Goal: Complete application form: Complete application form

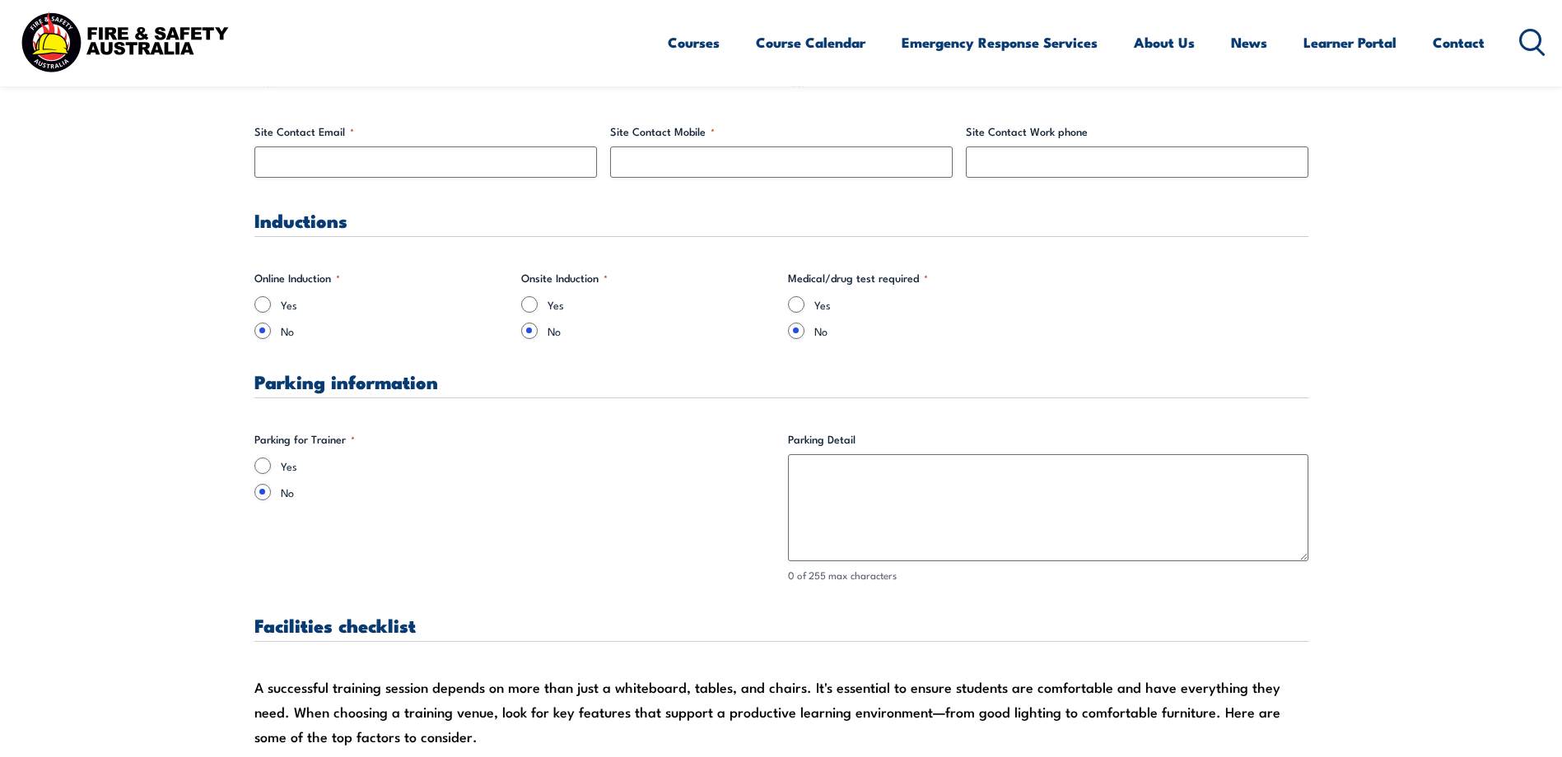
scroll to position [1070, 0]
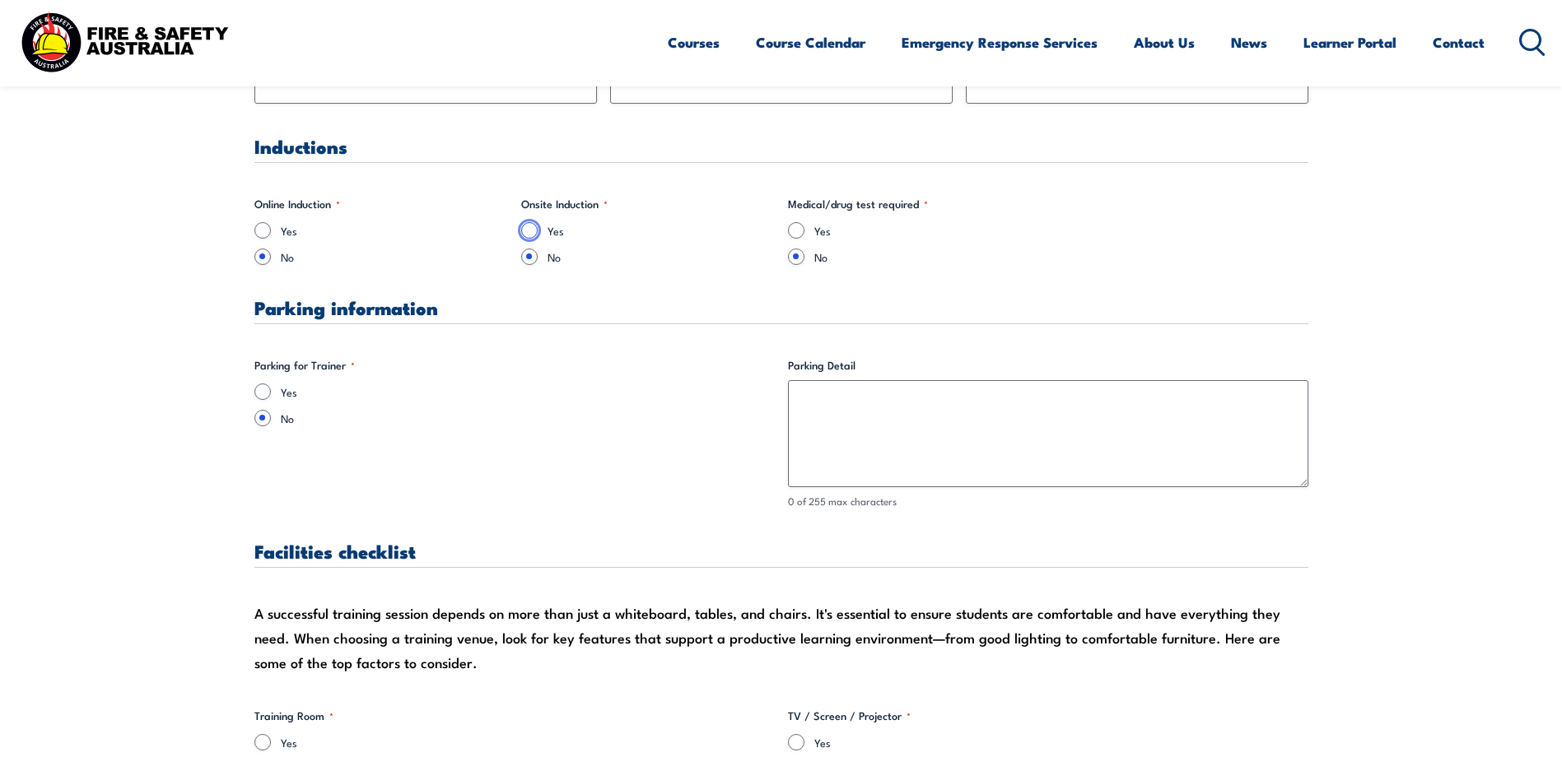
click at [534, 229] on input "Yes" at bounding box center [529, 230] width 16 height 16
radio input "true"
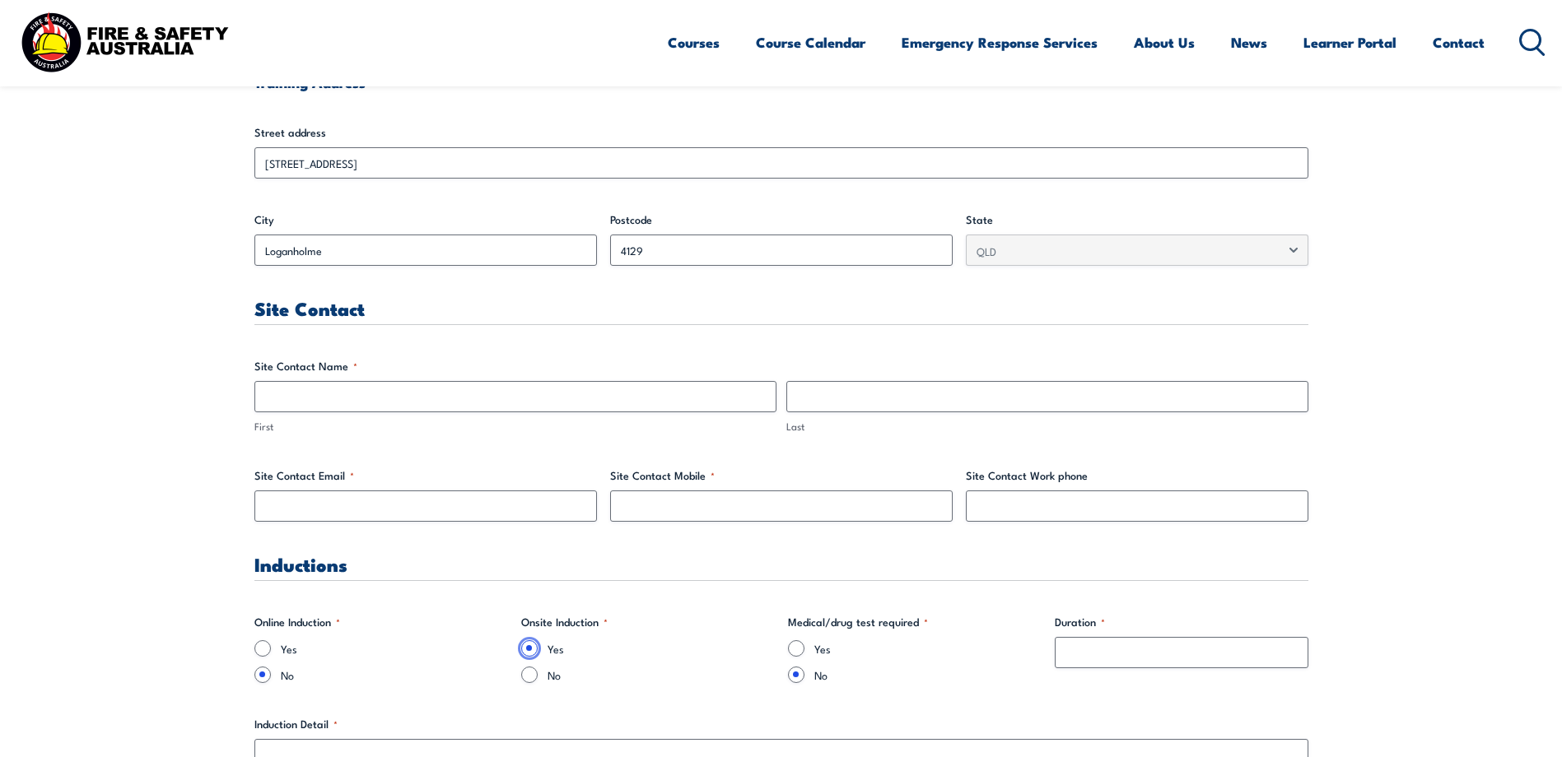
scroll to position [659, 0]
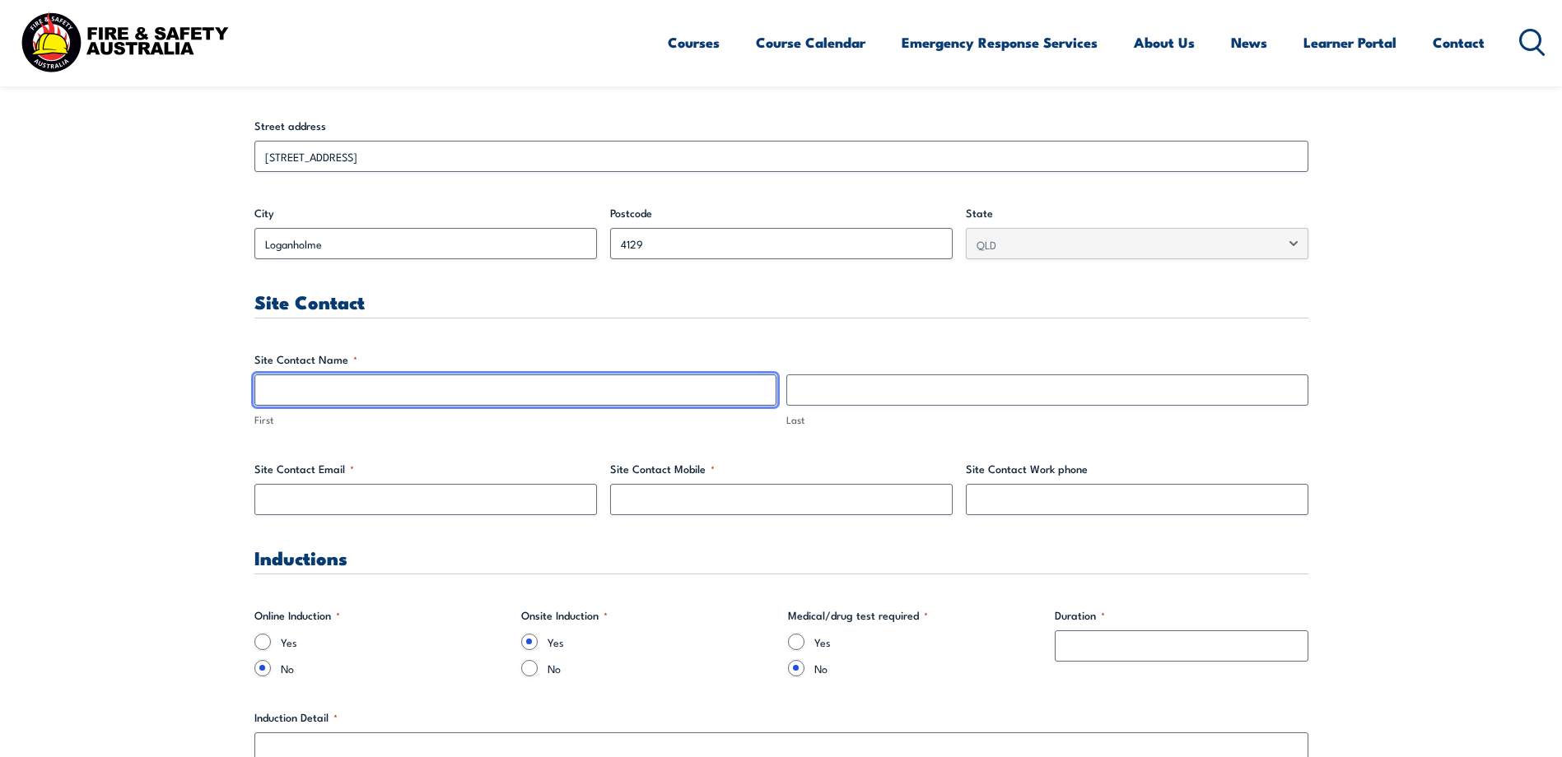
click at [337, 389] on input "First" at bounding box center [515, 390] width 522 height 31
type input "[PERSON_NAME]"
type input "Warner"
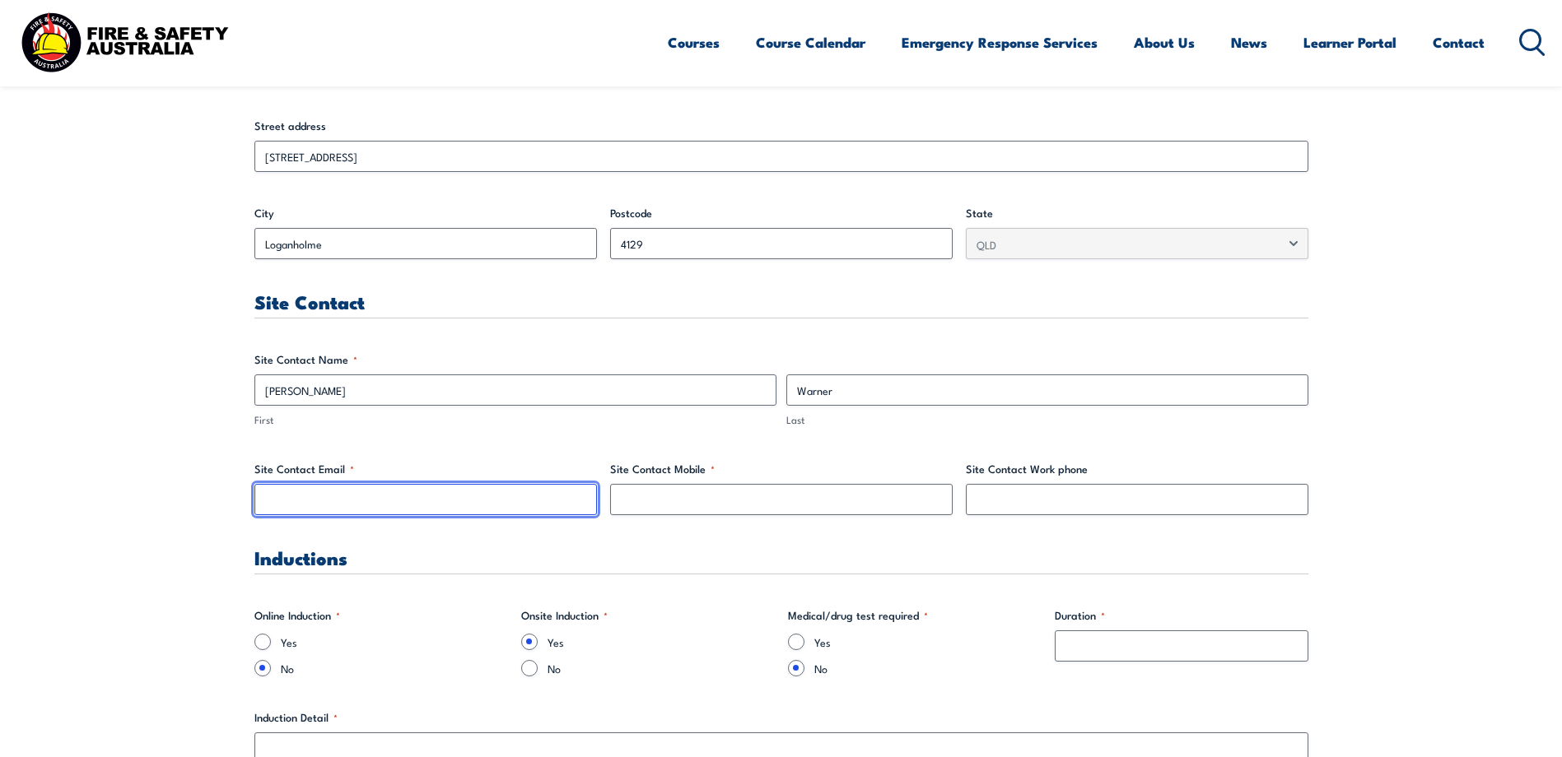
type input "[PERSON_NAME][EMAIL_ADDRESS][PERSON_NAME][DOMAIN_NAME]"
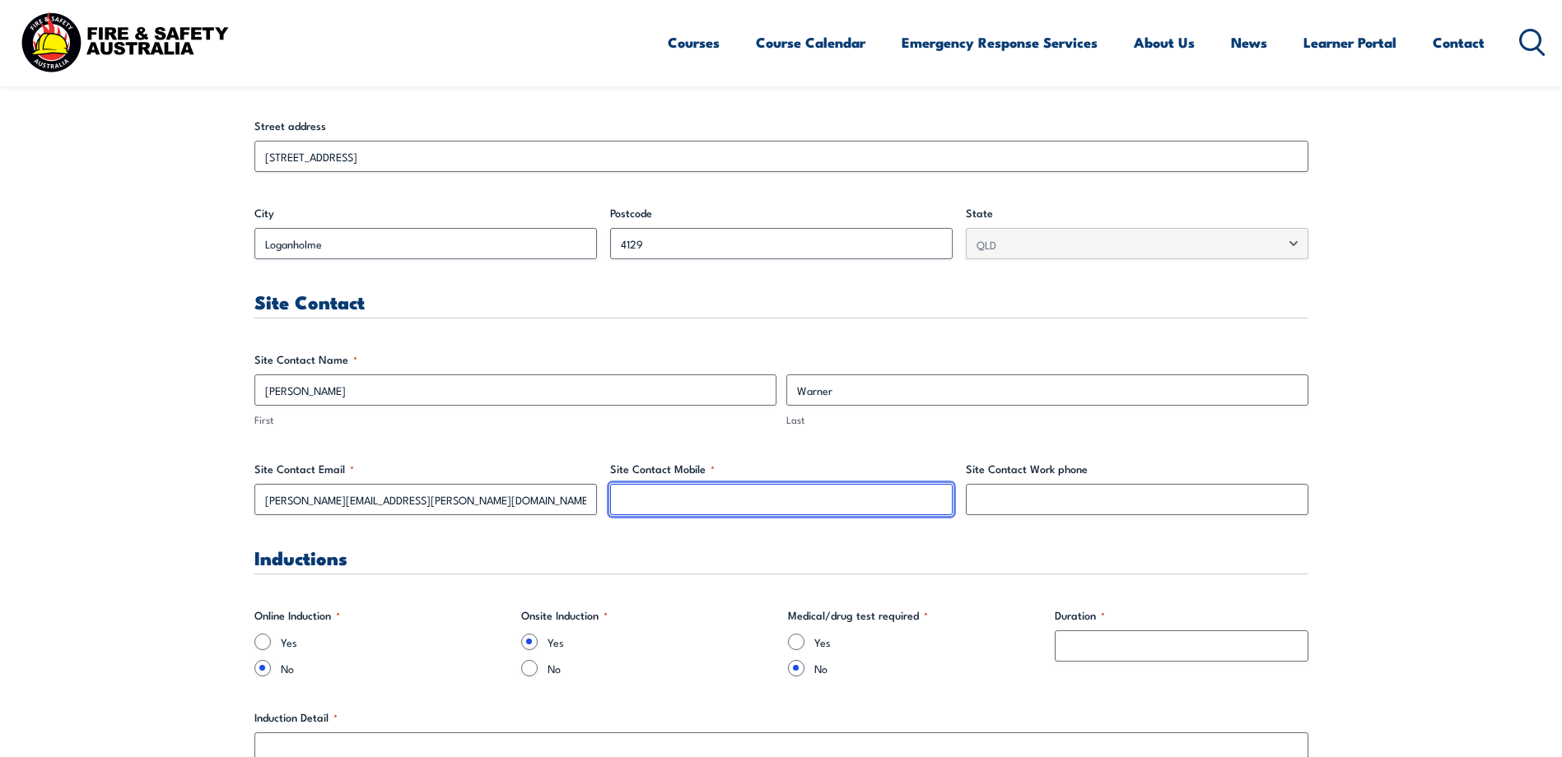
type input "0734409218"
drag, startPoint x: 693, startPoint y: 502, endPoint x: 615, endPoint y: 504, distance: 78.2
click at [615, 504] on input "0734409218" at bounding box center [781, 499] width 343 height 31
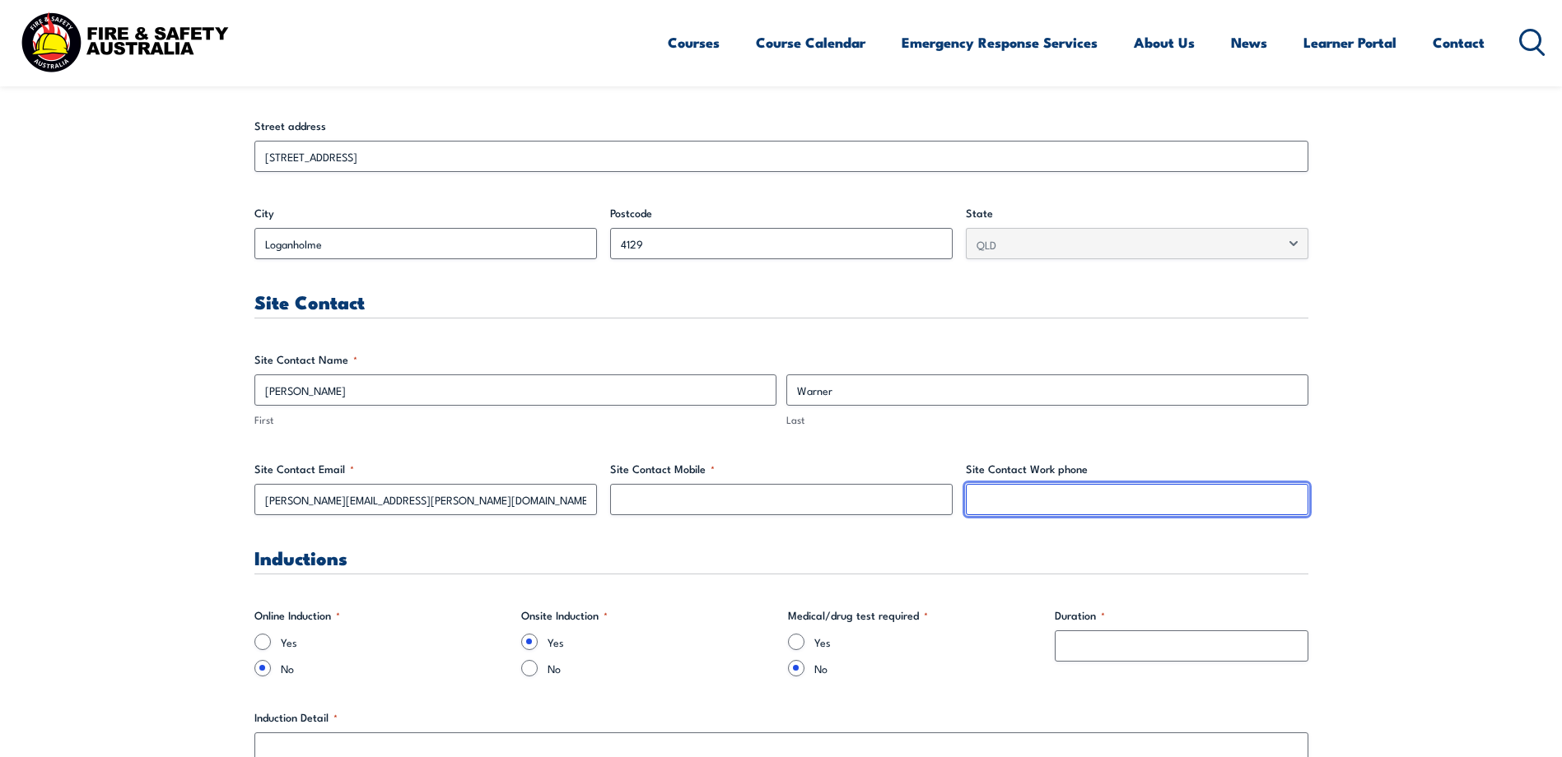
click at [987, 504] on input "Site Contact Work phone" at bounding box center [1137, 499] width 343 height 31
type input "0734409218"
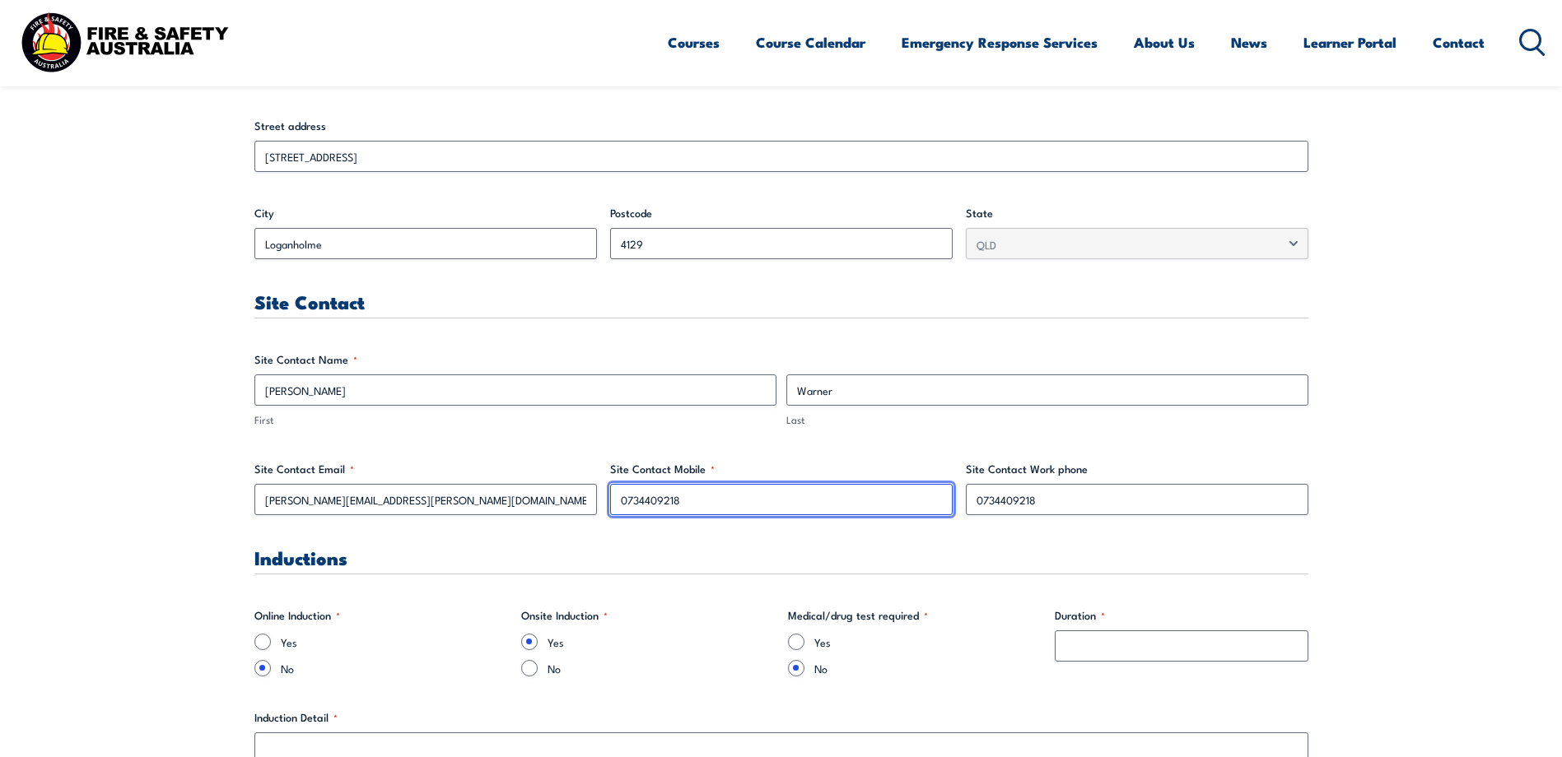
click at [694, 502] on input "0734409218" at bounding box center [781, 499] width 343 height 31
drag, startPoint x: 694, startPoint y: 502, endPoint x: 621, endPoint y: 499, distance: 73.4
click at [621, 499] on input "0734409218" at bounding box center [781, 499] width 343 height 31
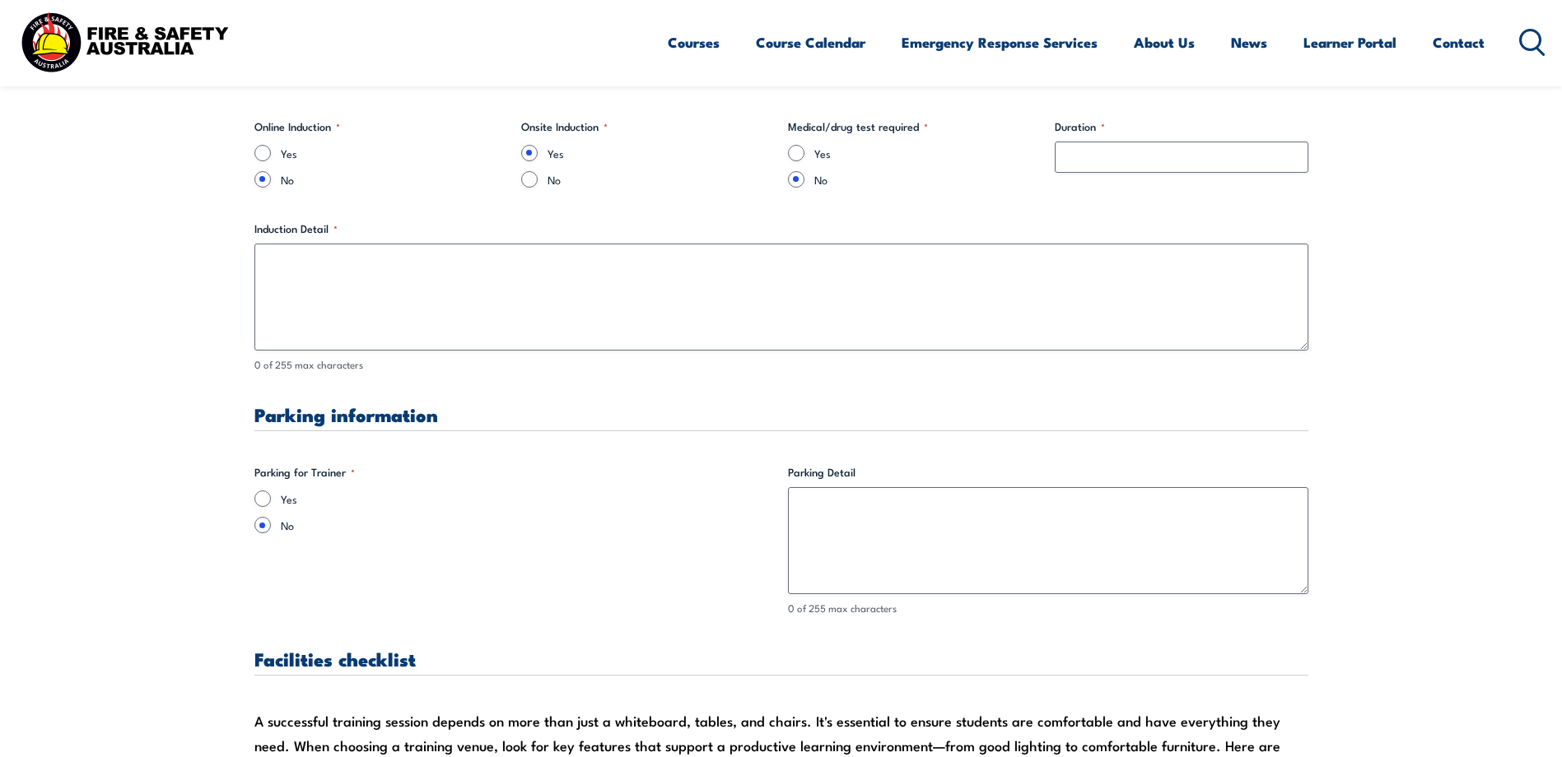
scroll to position [1153, 0]
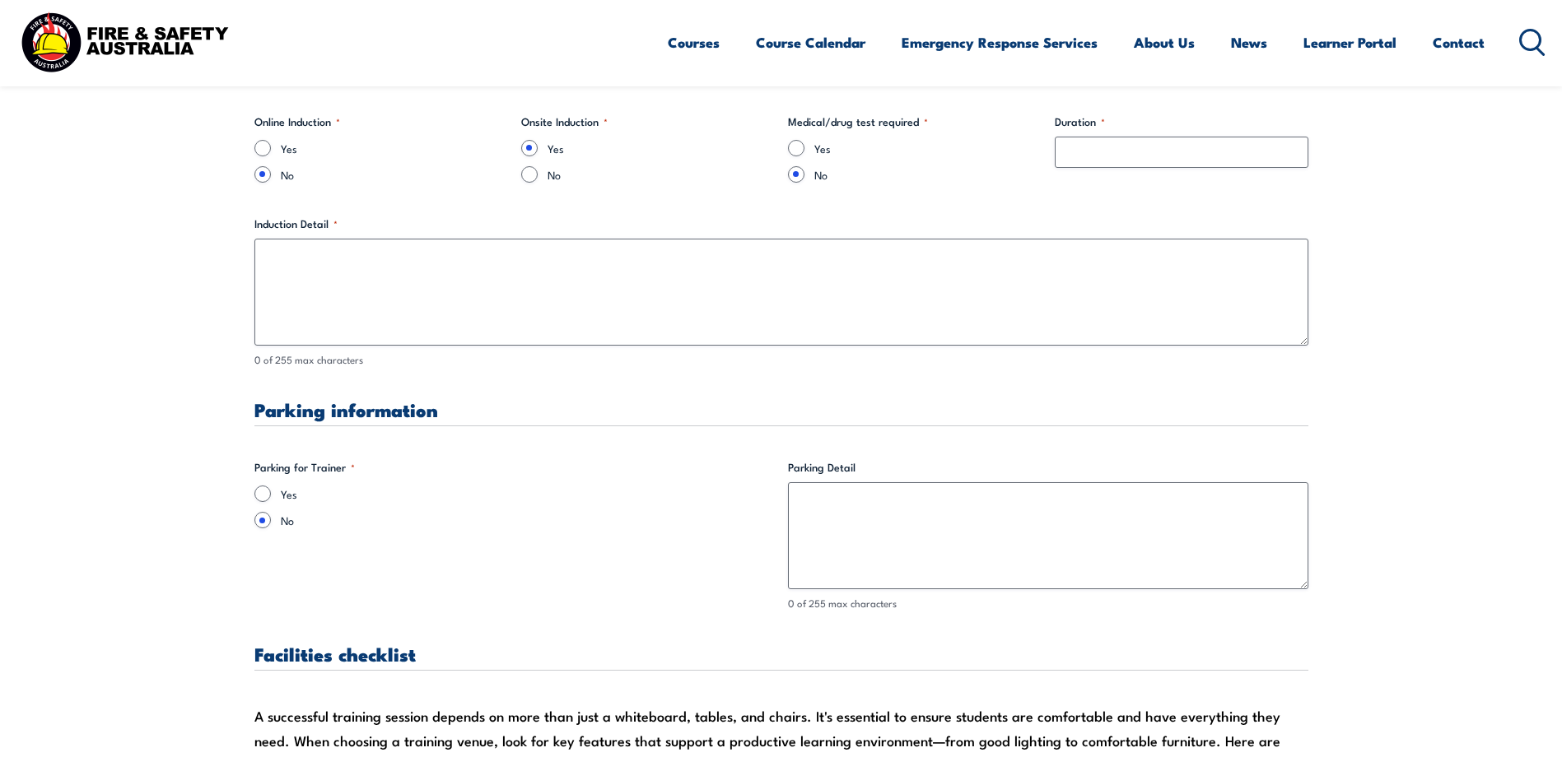
type input "0423470035"
click at [261, 495] on input "Yes" at bounding box center [262, 494] width 16 height 16
radio input "true"
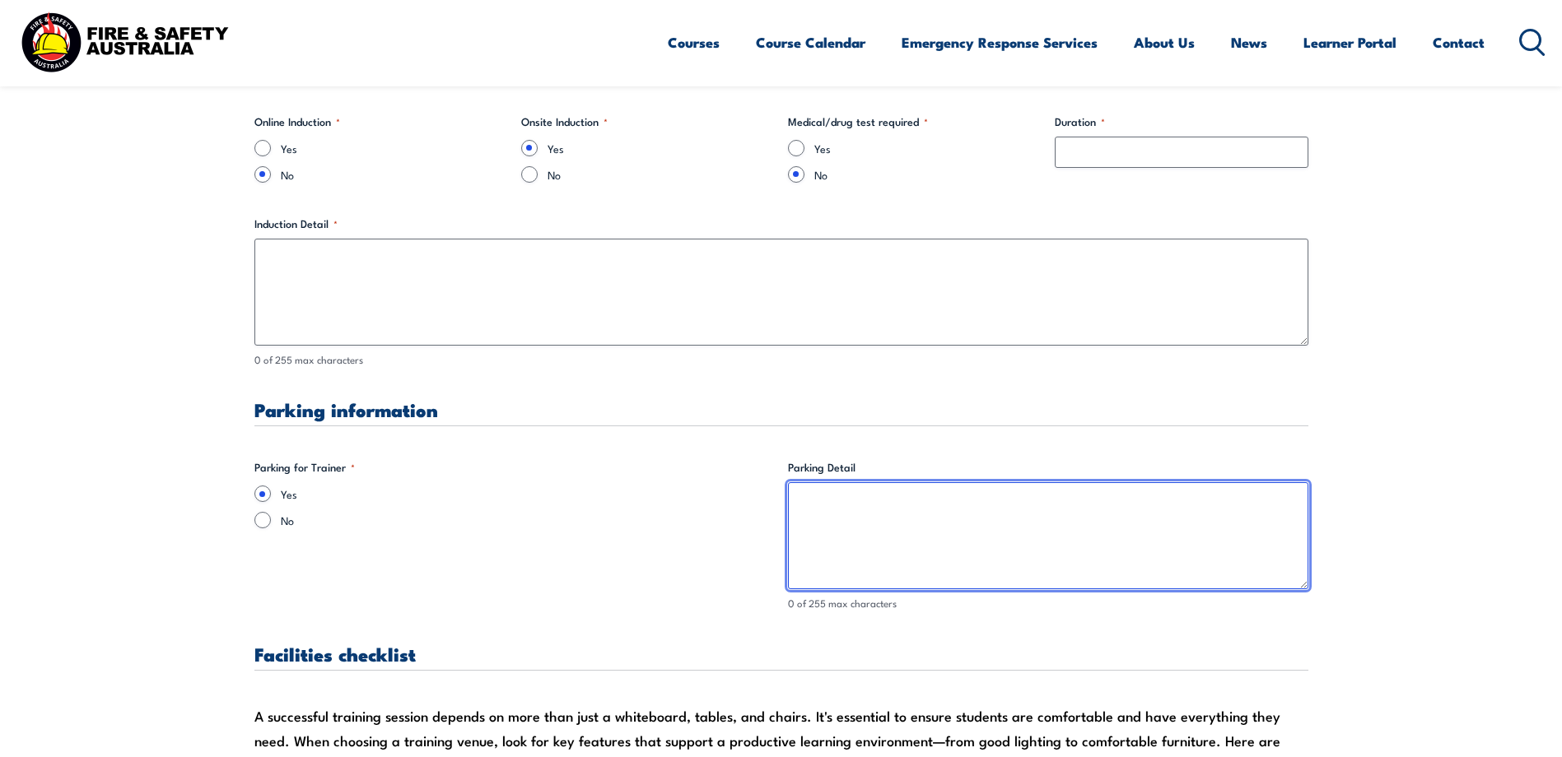
click at [819, 501] on textarea "Parking Detail" at bounding box center [1048, 535] width 520 height 107
click at [927, 504] on textarea "front car park in front of" at bounding box center [1048, 535] width 520 height 107
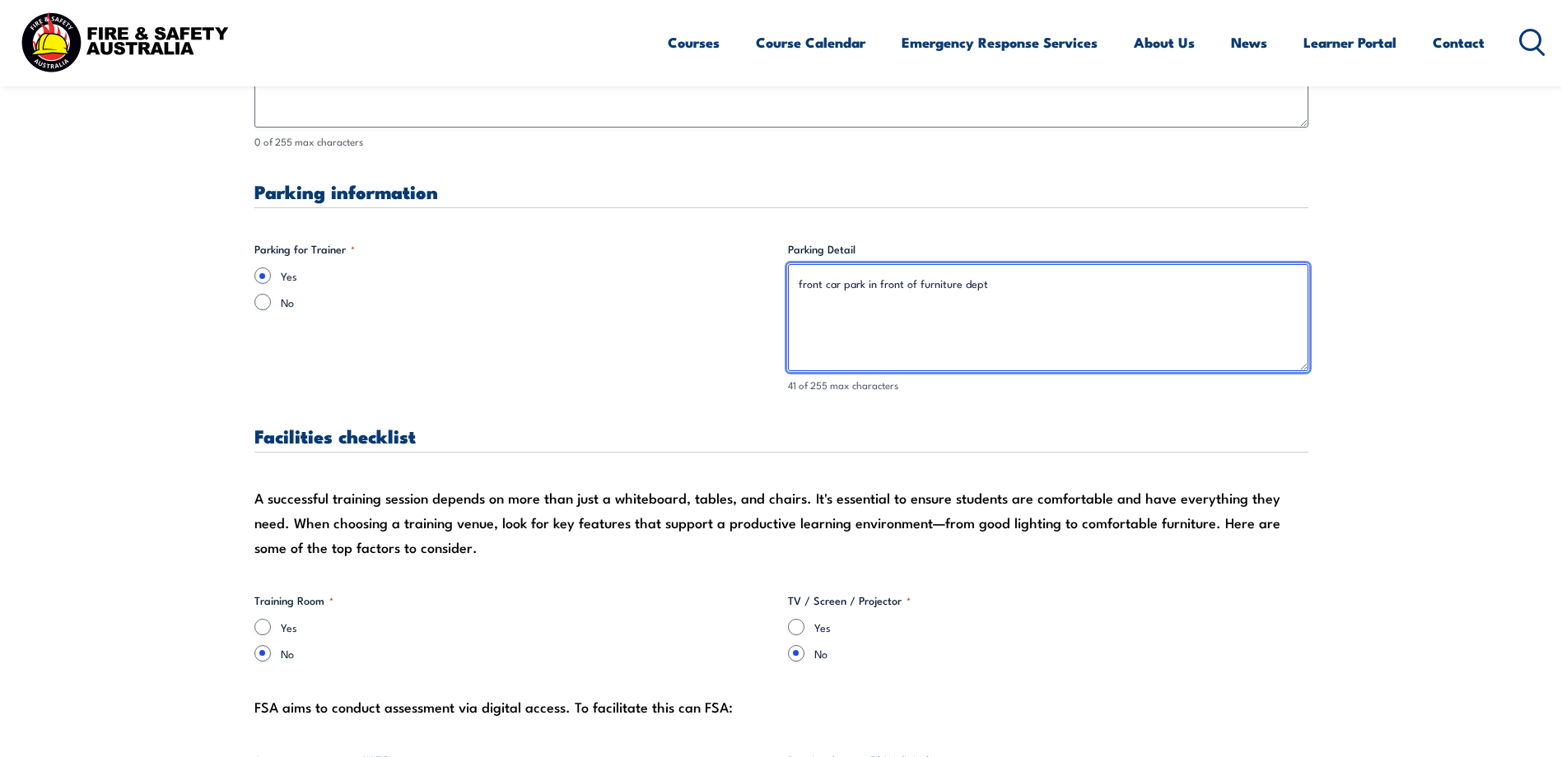
scroll to position [1482, 0]
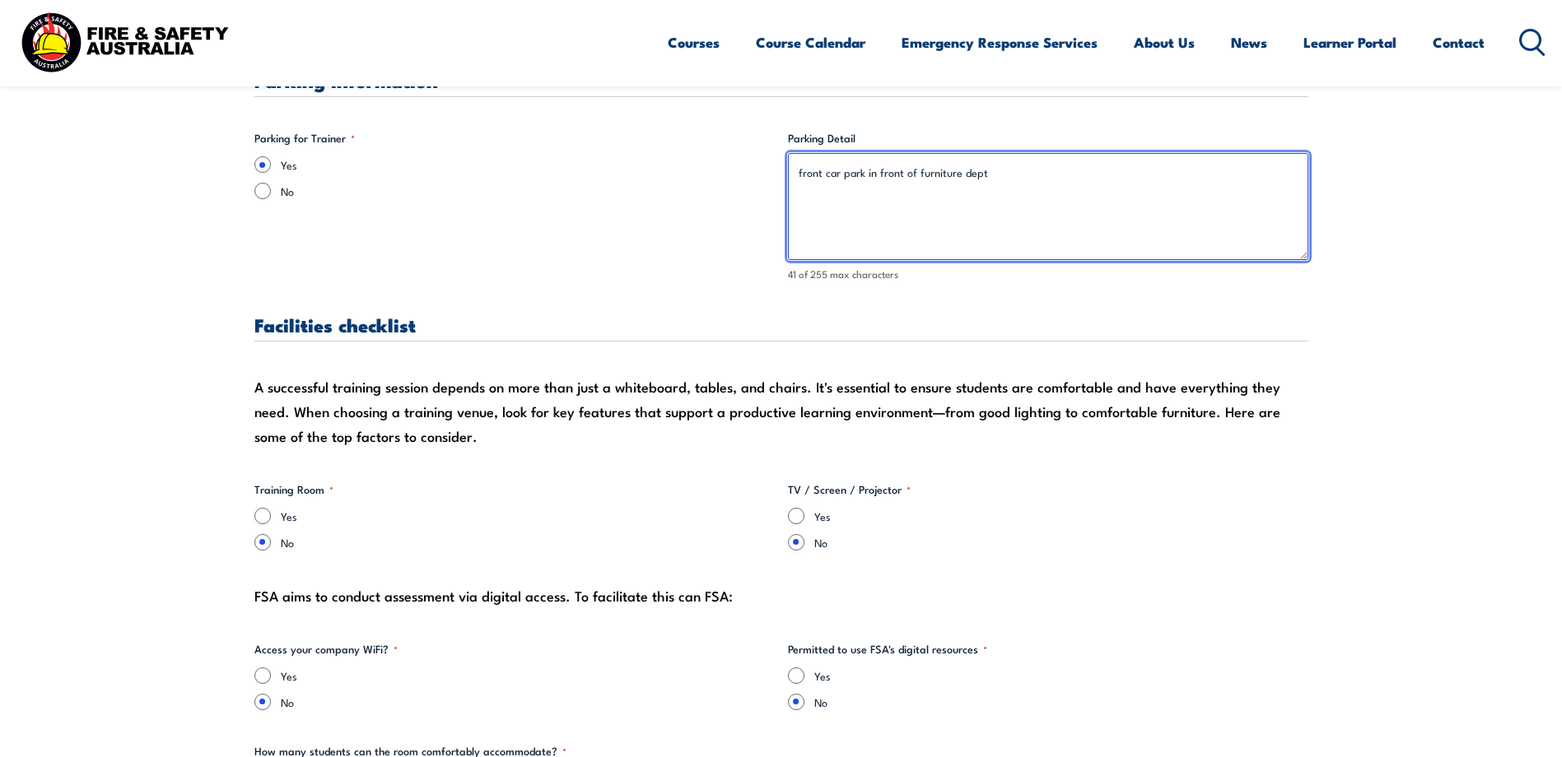
type textarea "front car park in front of furniture dept"
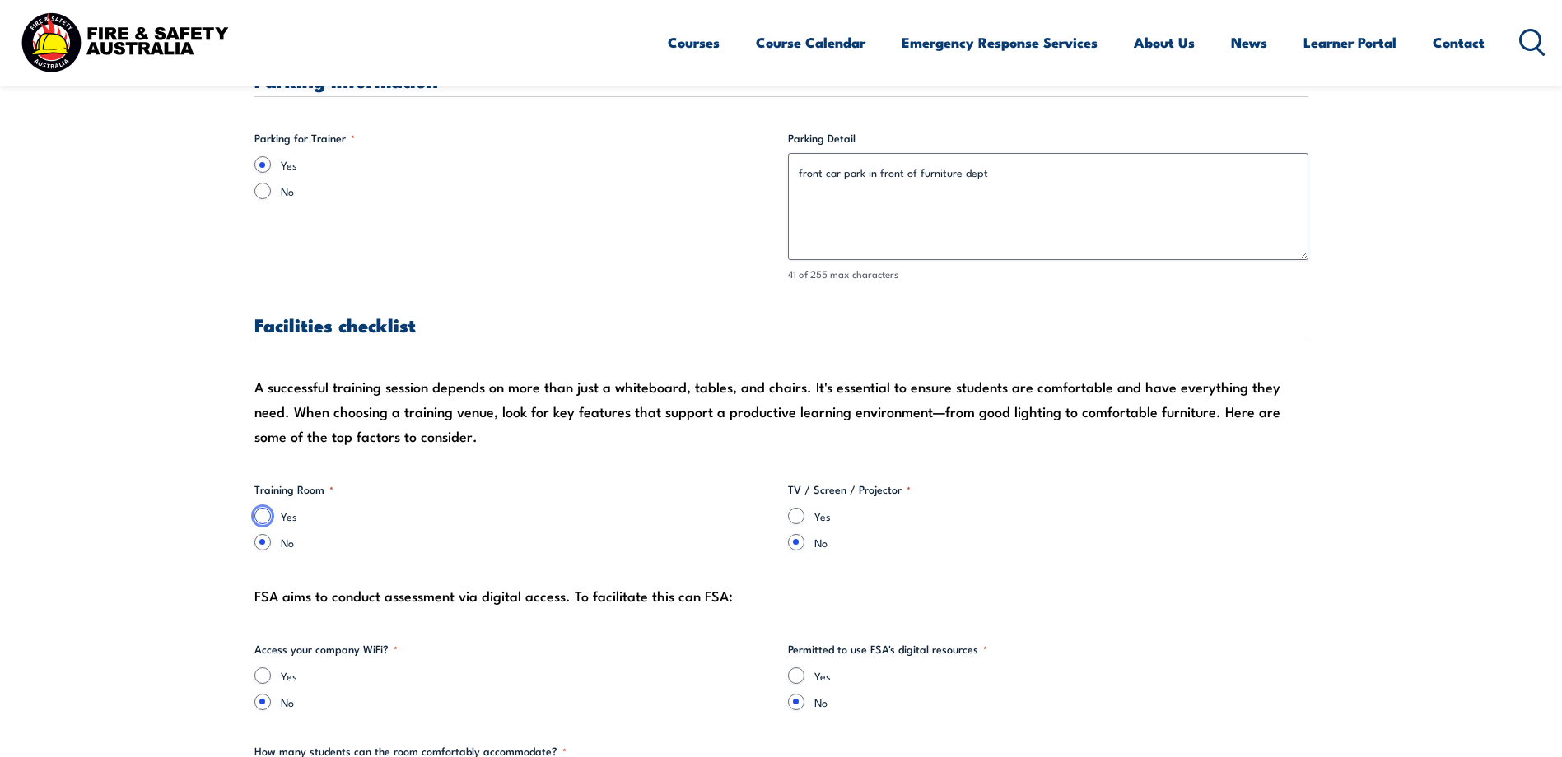
click at [263, 516] on input "Yes" at bounding box center [262, 516] width 16 height 16
radio input "true"
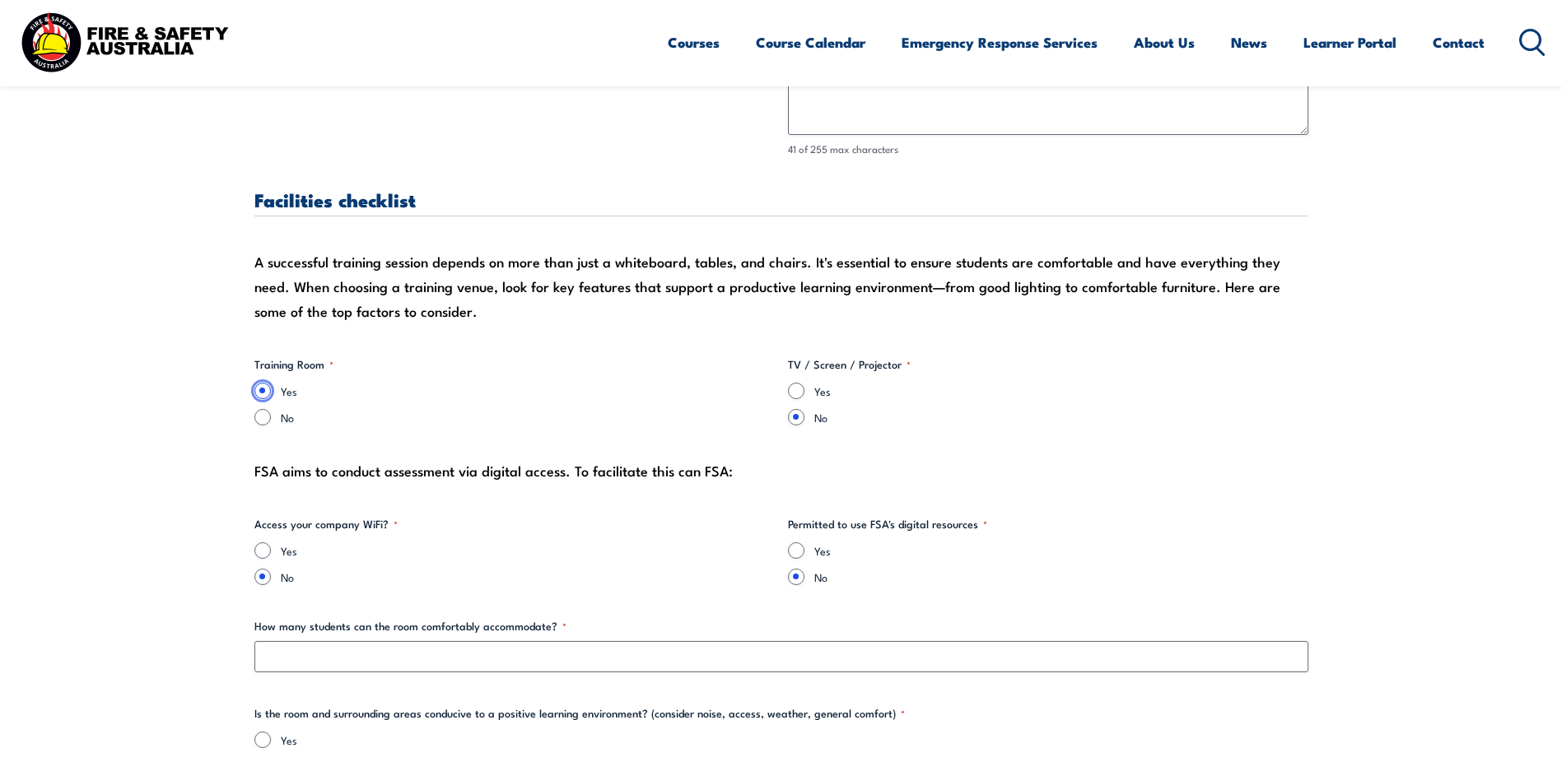
scroll to position [1647, 0]
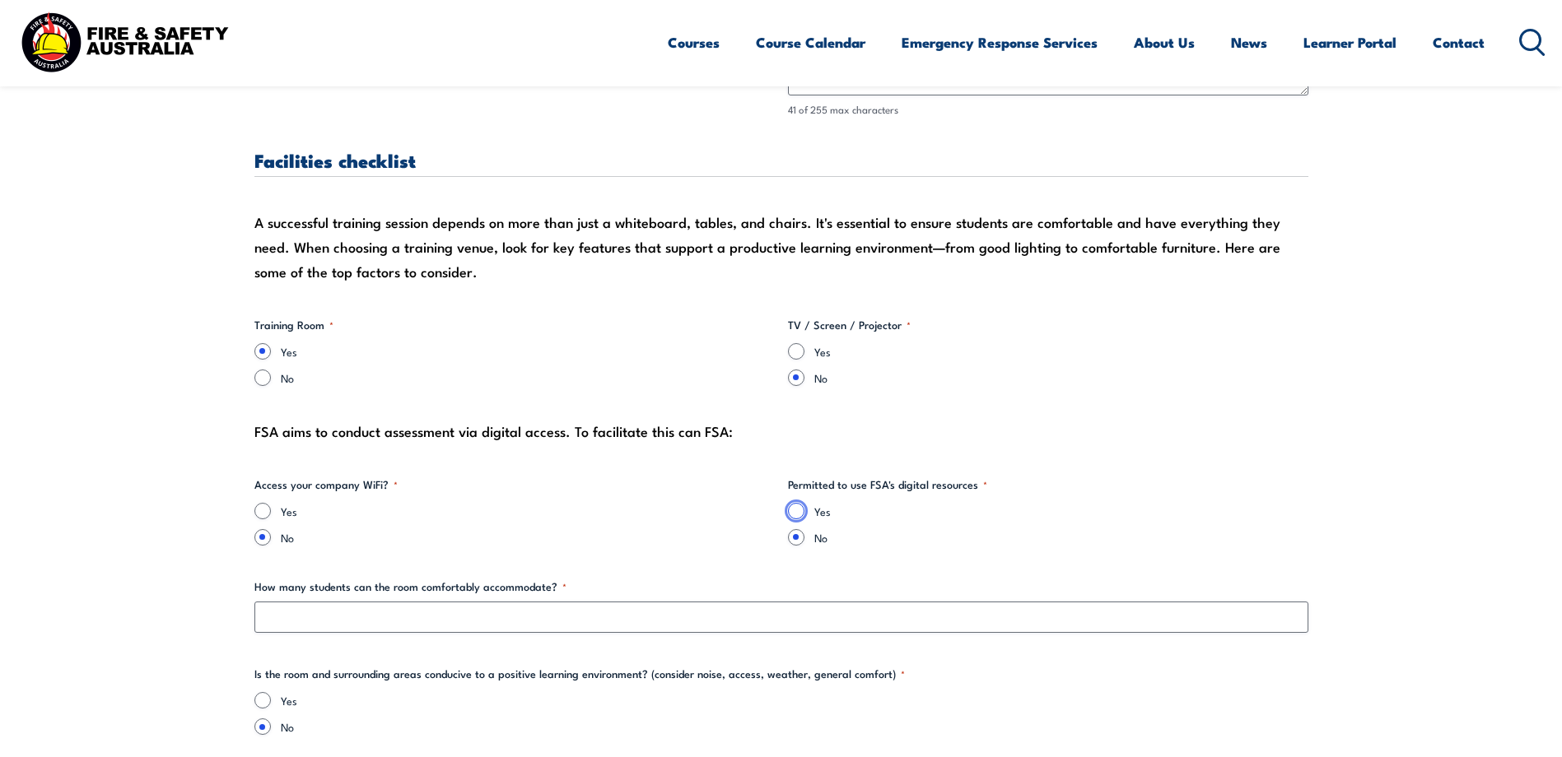
click at [799, 511] on input "Yes" at bounding box center [796, 511] width 16 height 16
radio input "true"
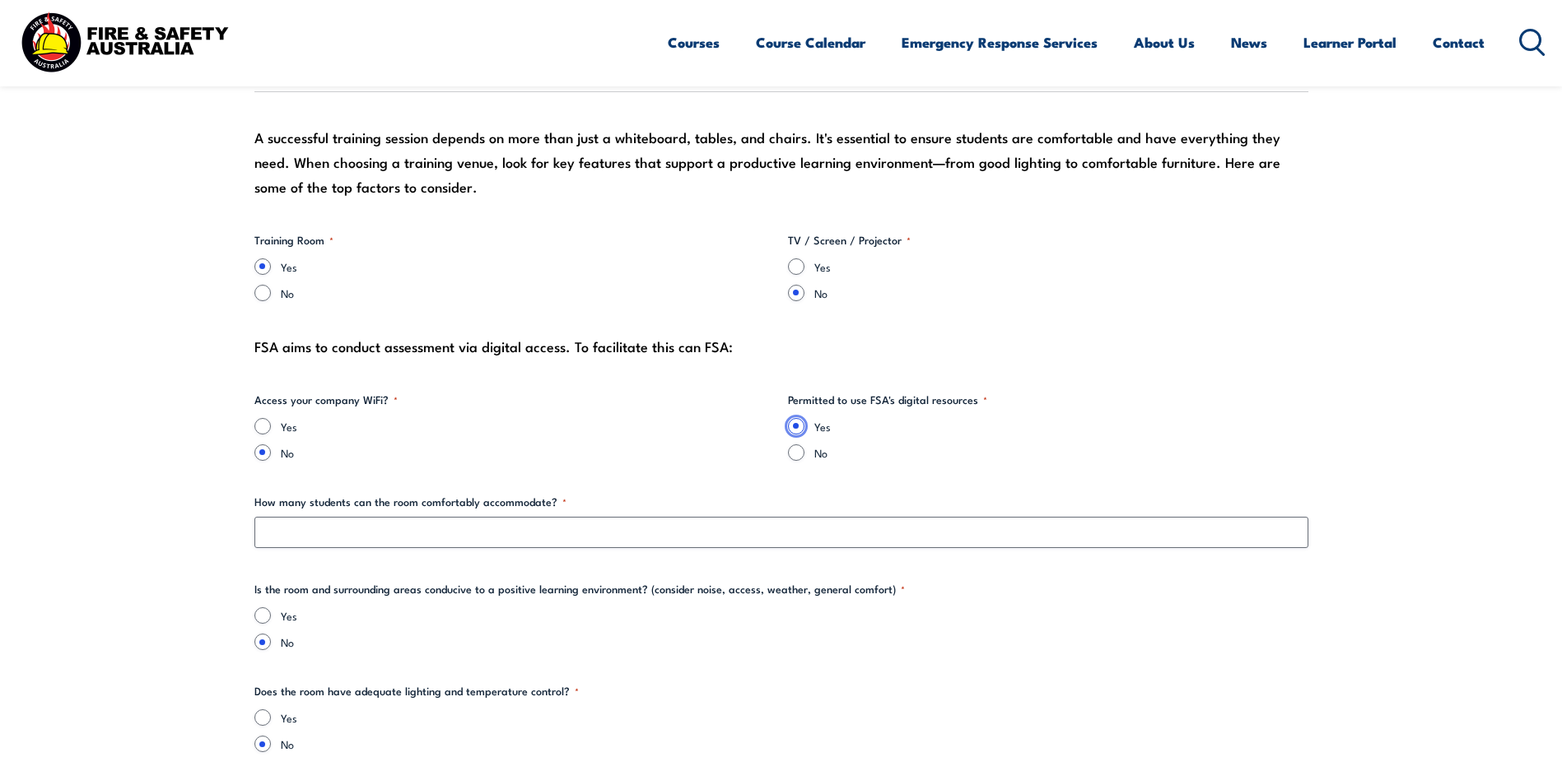
scroll to position [1976, 0]
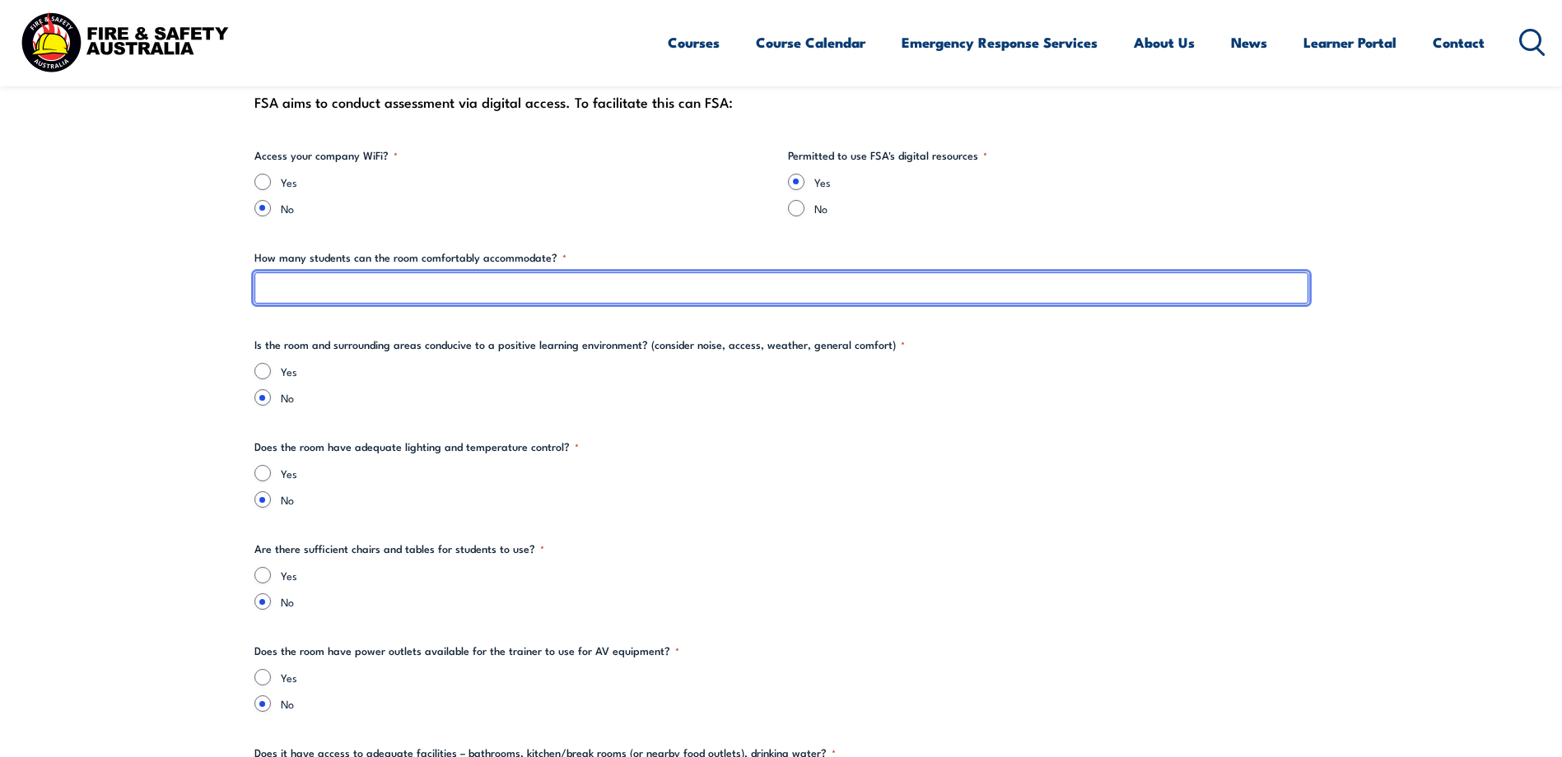
click at [310, 288] on input "How many students can the room comfortably accommodate? *" at bounding box center [781, 288] width 1054 height 31
type input "1"
type input "12"
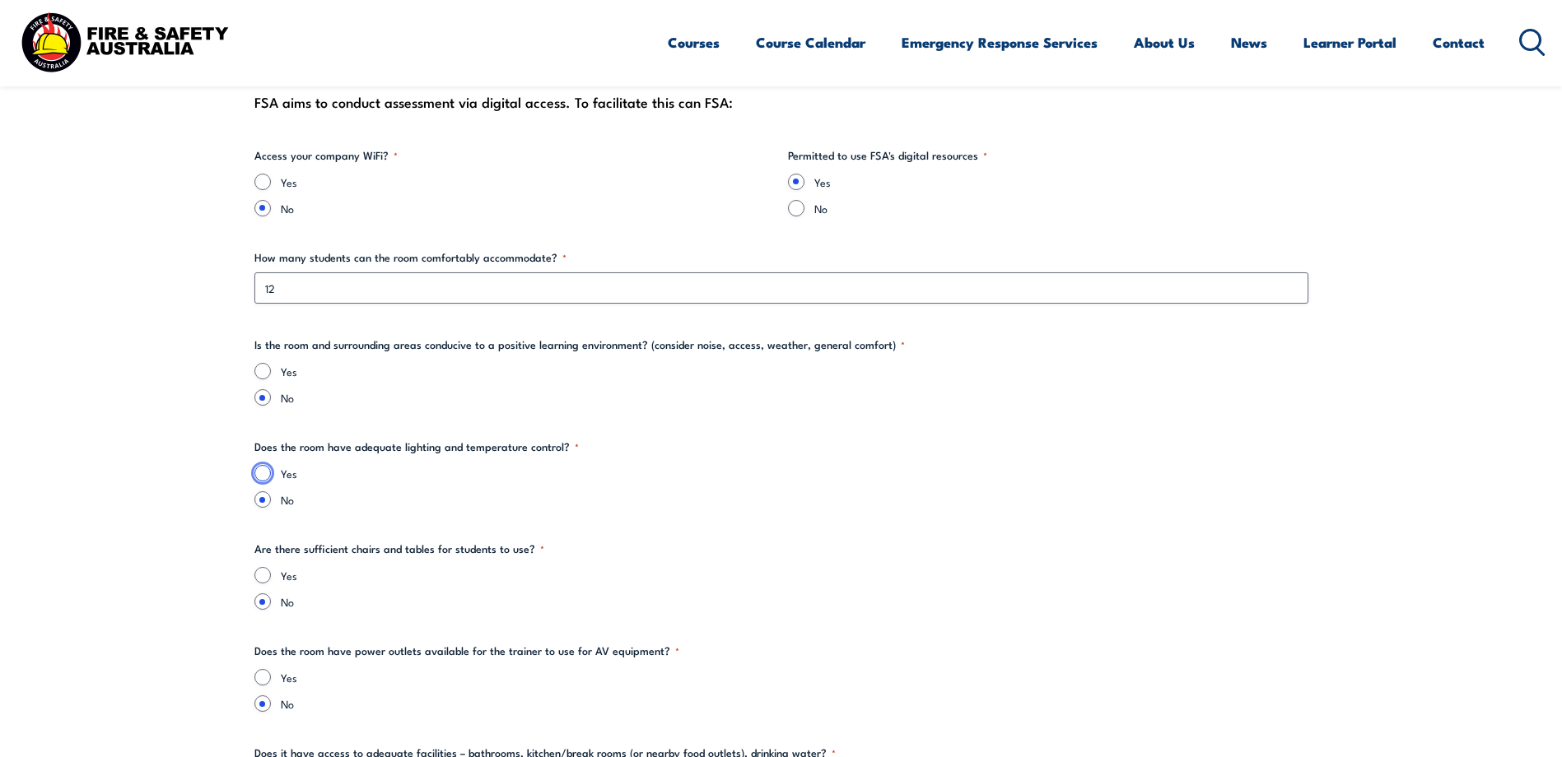
click at [258, 473] on input "Yes" at bounding box center [262, 473] width 16 height 16
radio input "true"
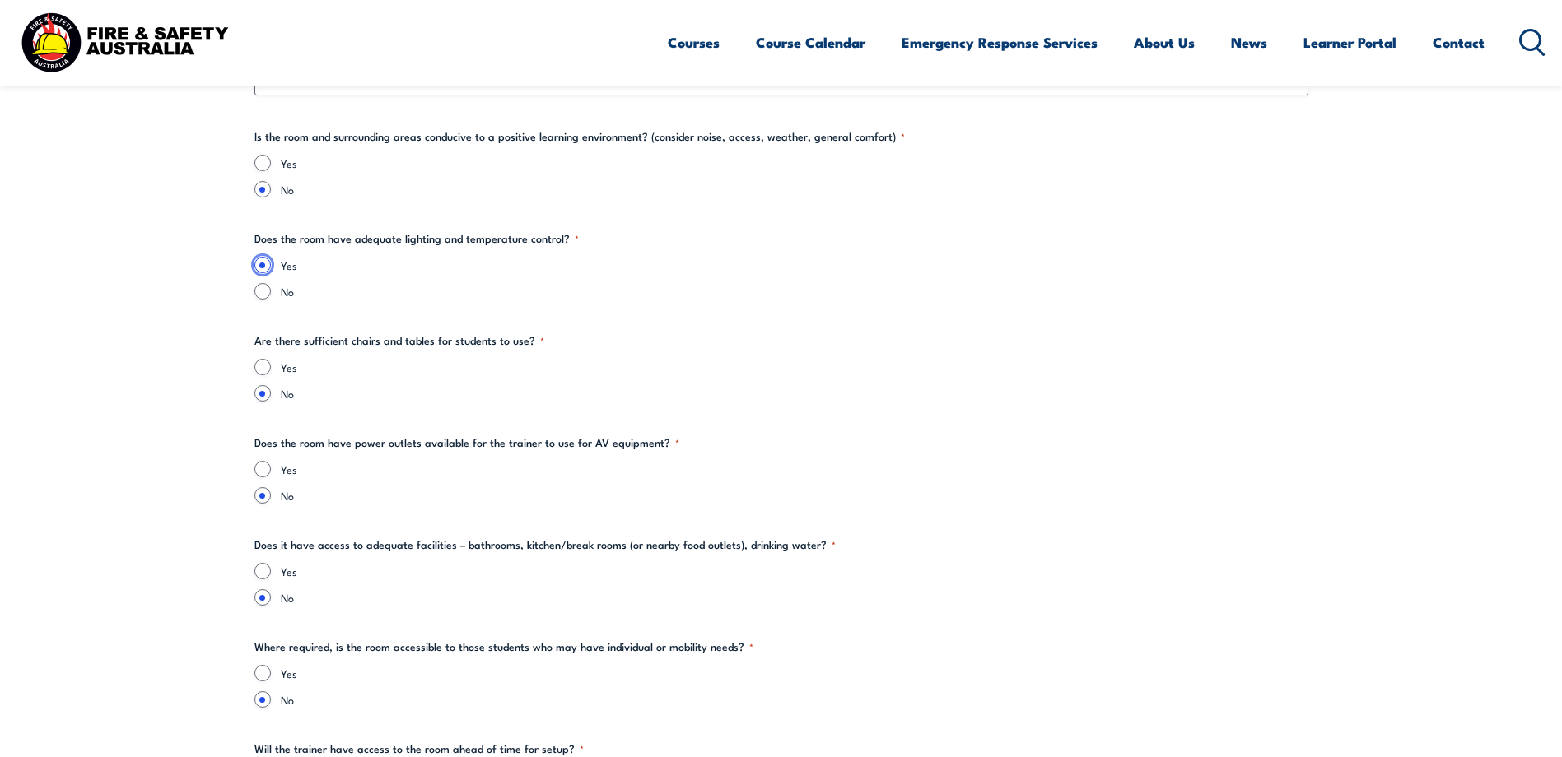
scroll to position [2223, 0]
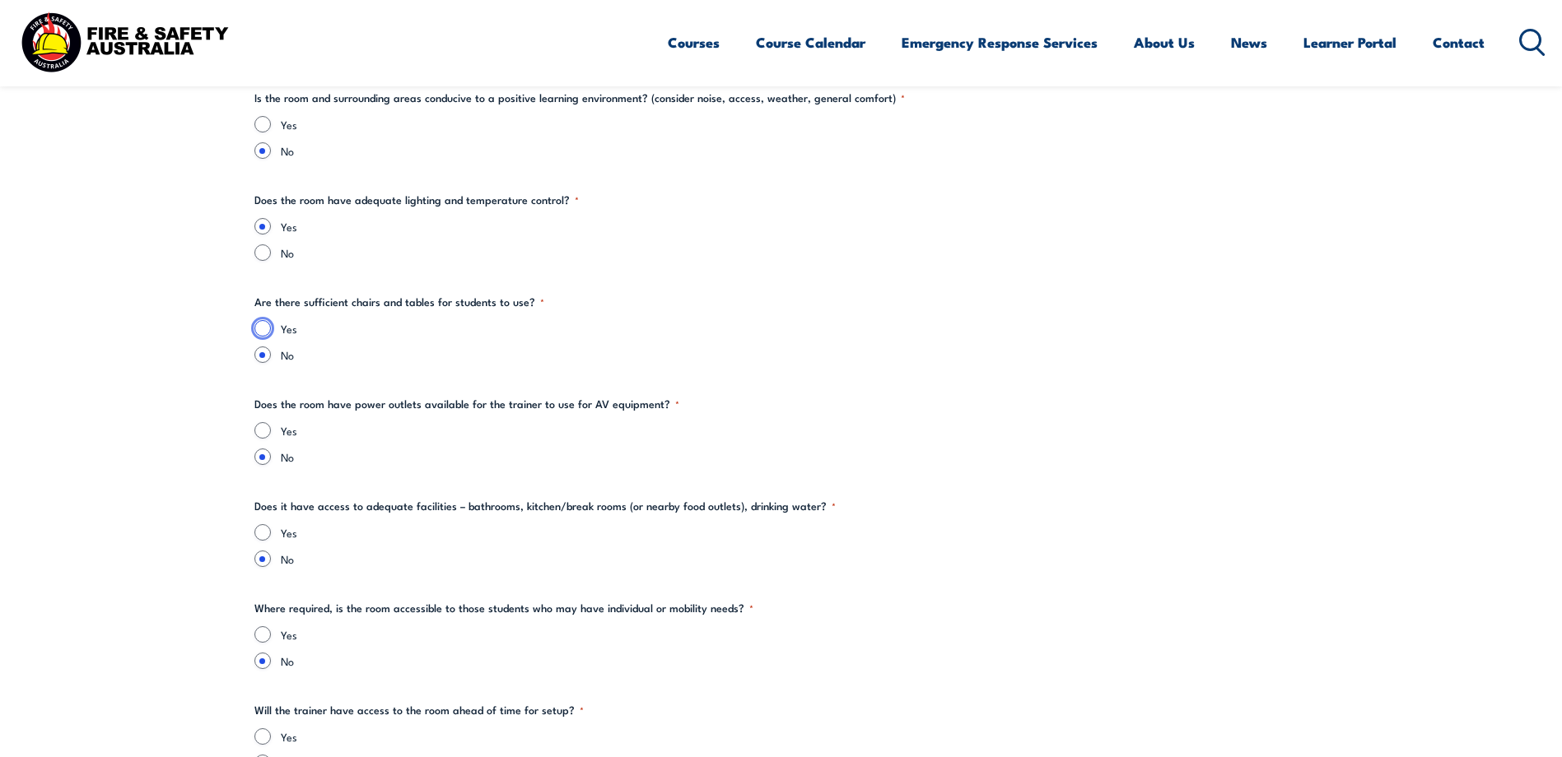
click at [261, 324] on input "Yes" at bounding box center [262, 328] width 16 height 16
radio input "true"
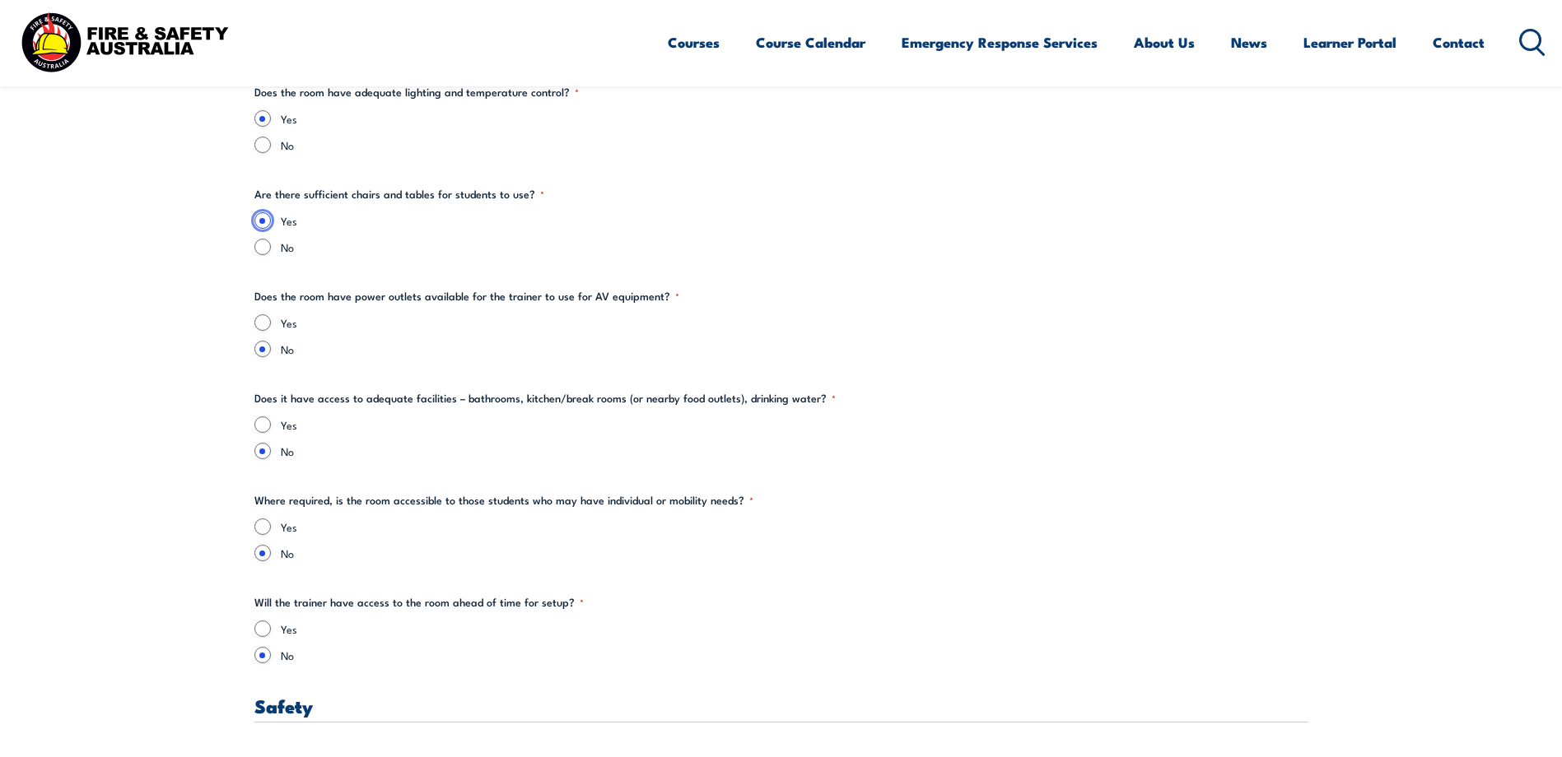
scroll to position [2388, 0]
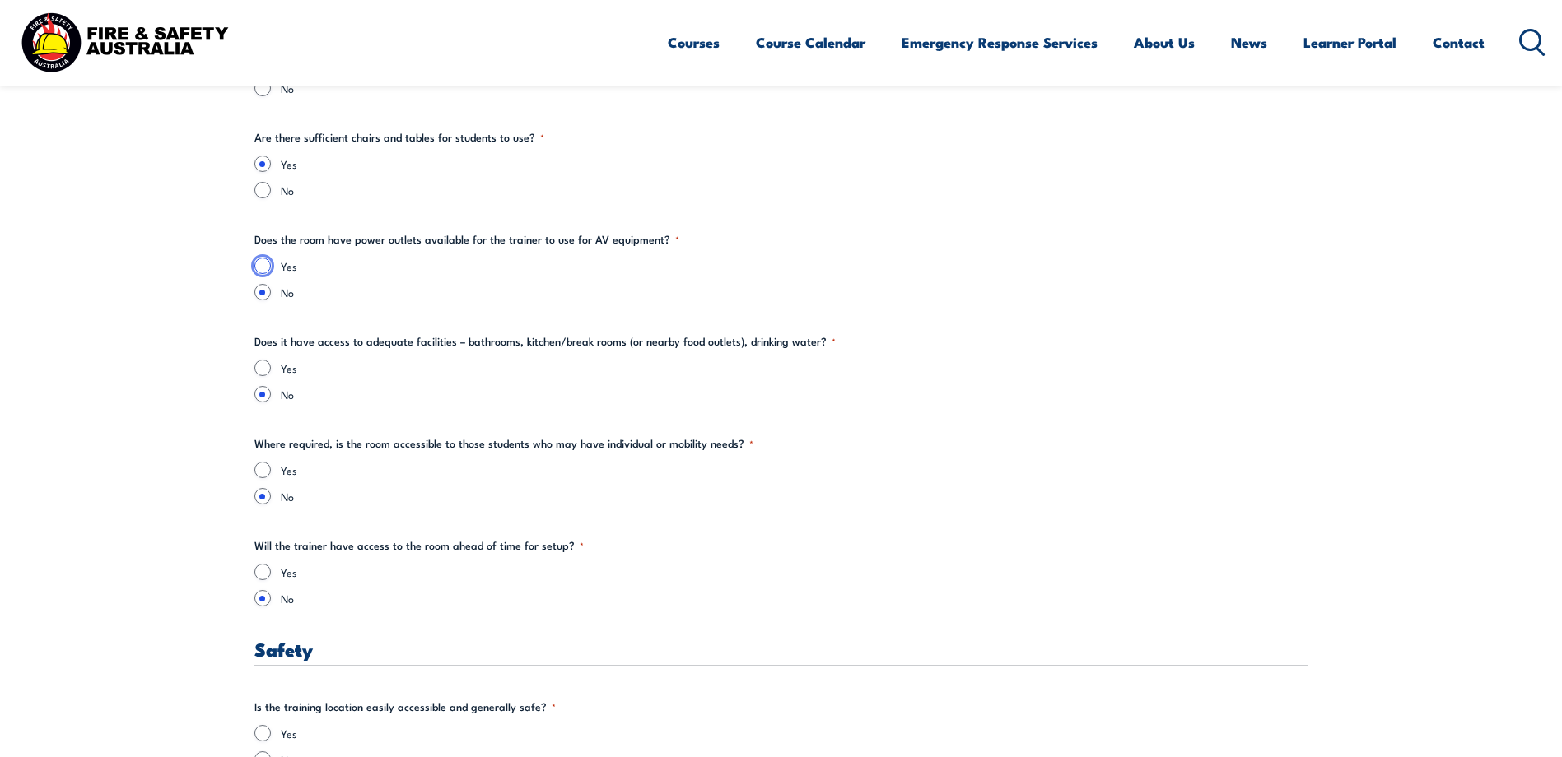
click at [262, 263] on input "Yes" at bounding box center [262, 266] width 16 height 16
radio input "true"
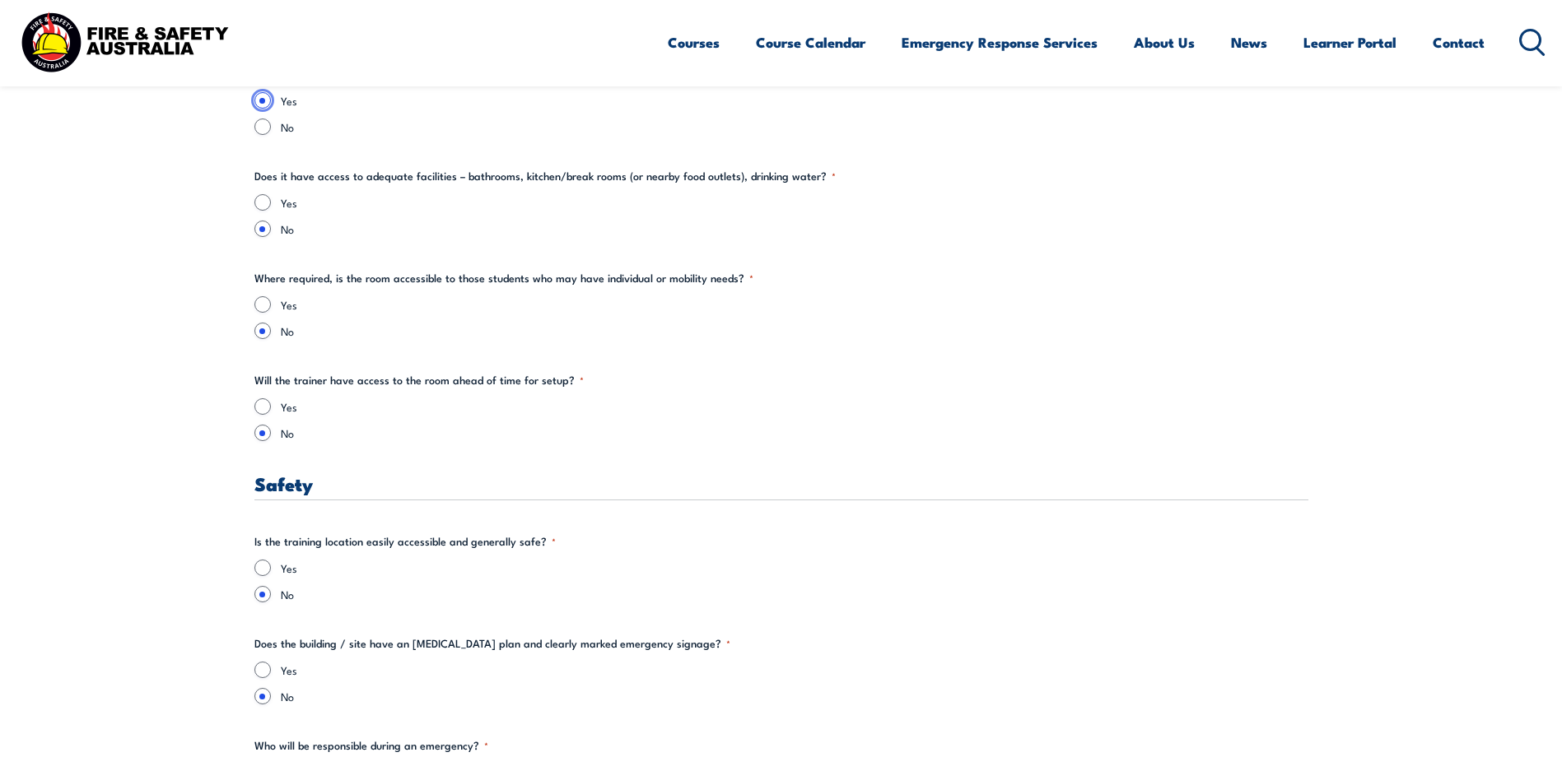
scroll to position [2552, 0]
click at [266, 201] on input "Yes" at bounding box center [262, 203] width 16 height 16
radio input "true"
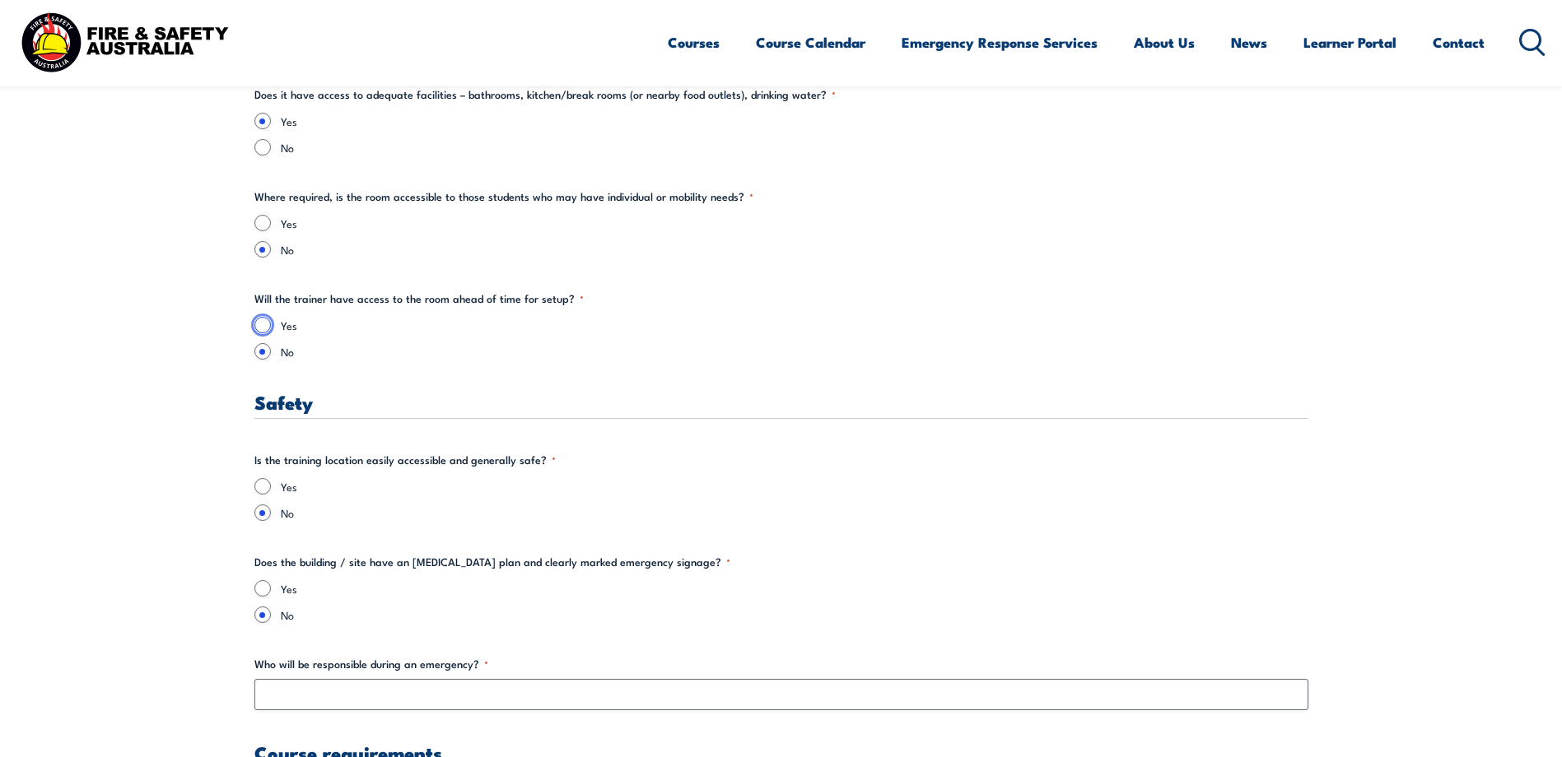
click at [267, 325] on input "Yes" at bounding box center [262, 325] width 16 height 16
radio input "true"
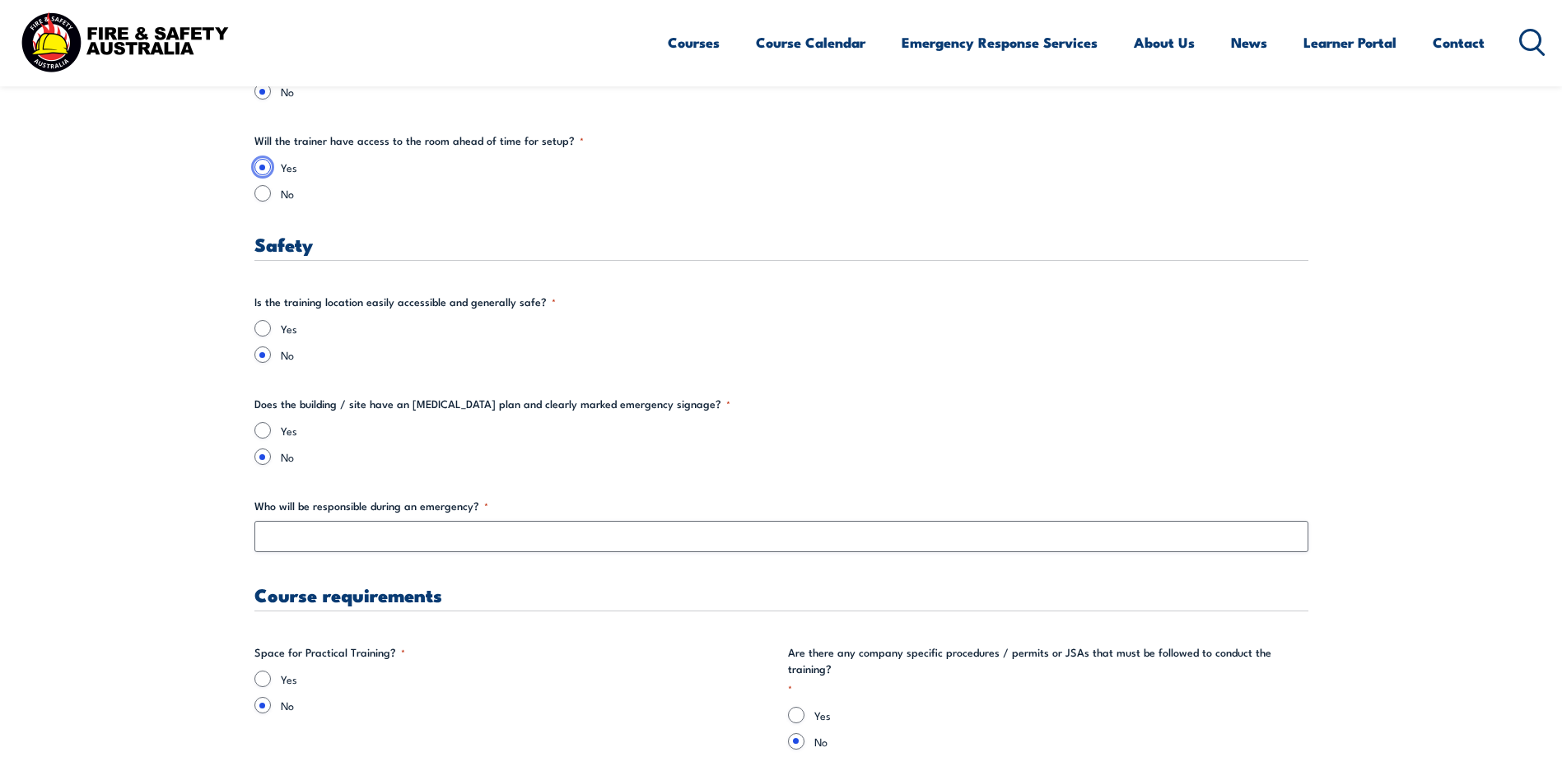
scroll to position [2799, 0]
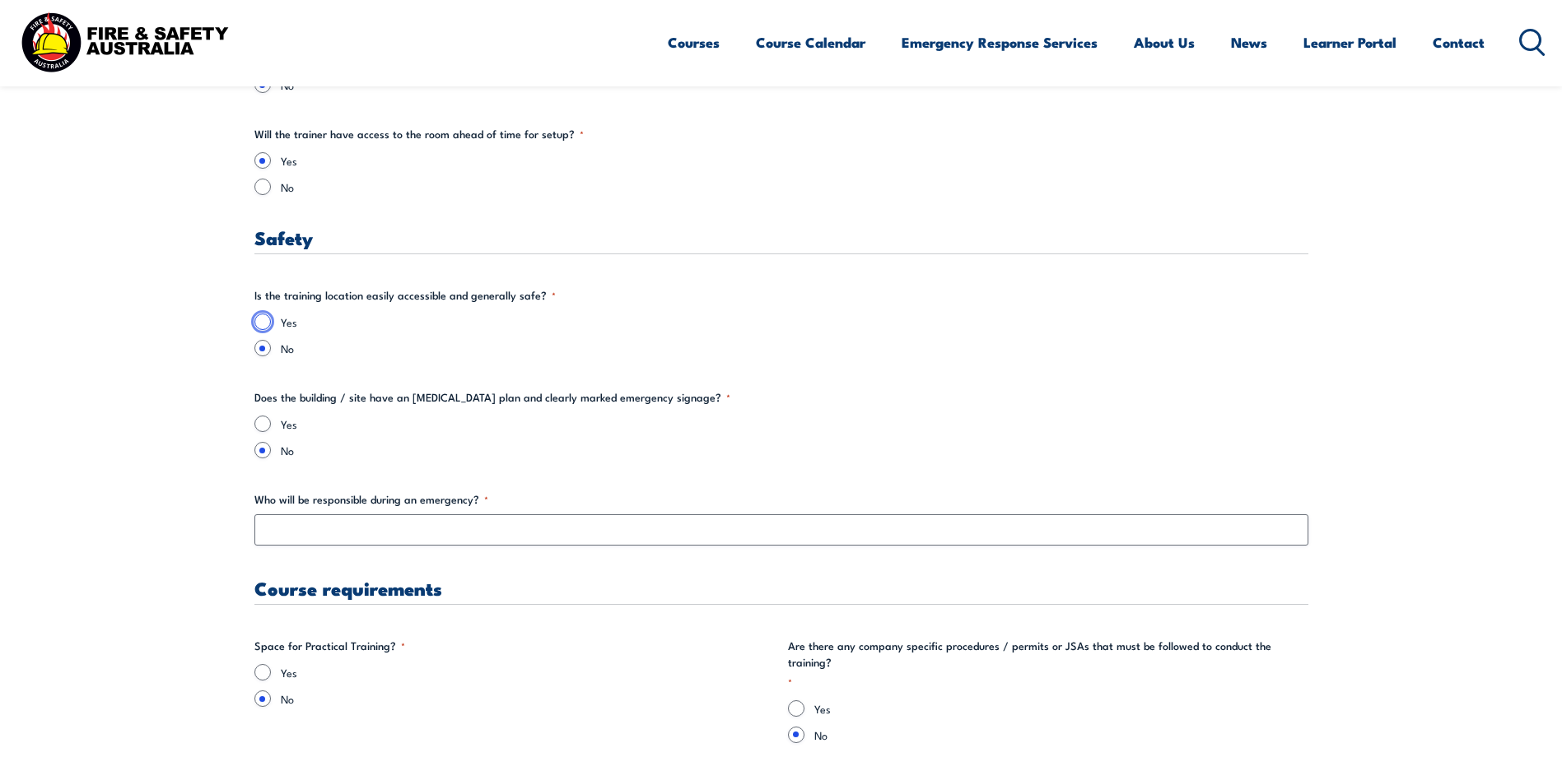
click at [262, 321] on input "Yes" at bounding box center [262, 322] width 16 height 16
radio input "true"
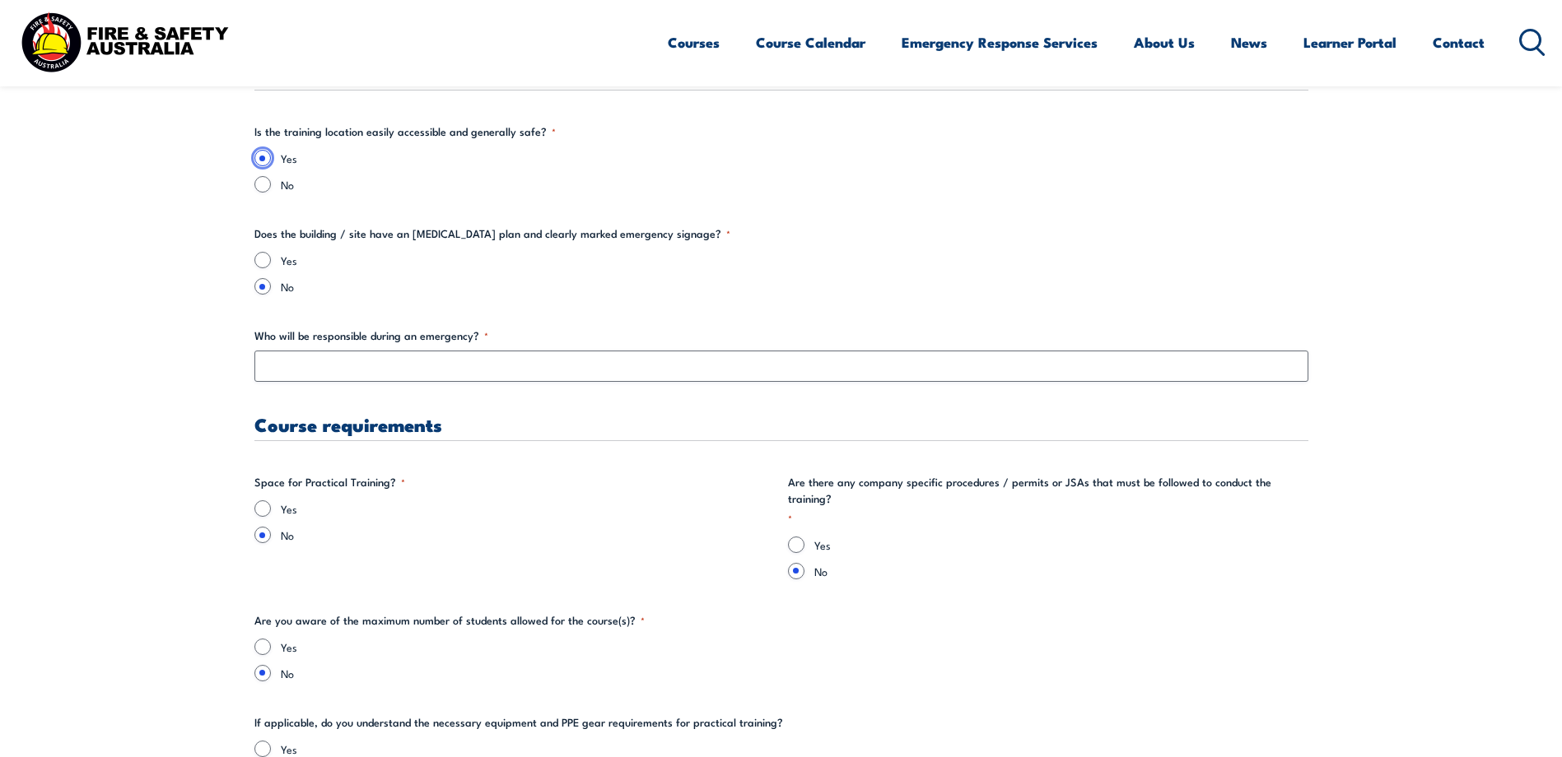
scroll to position [2964, 0]
click at [266, 255] on input "Yes" at bounding box center [262, 259] width 16 height 16
radio input "true"
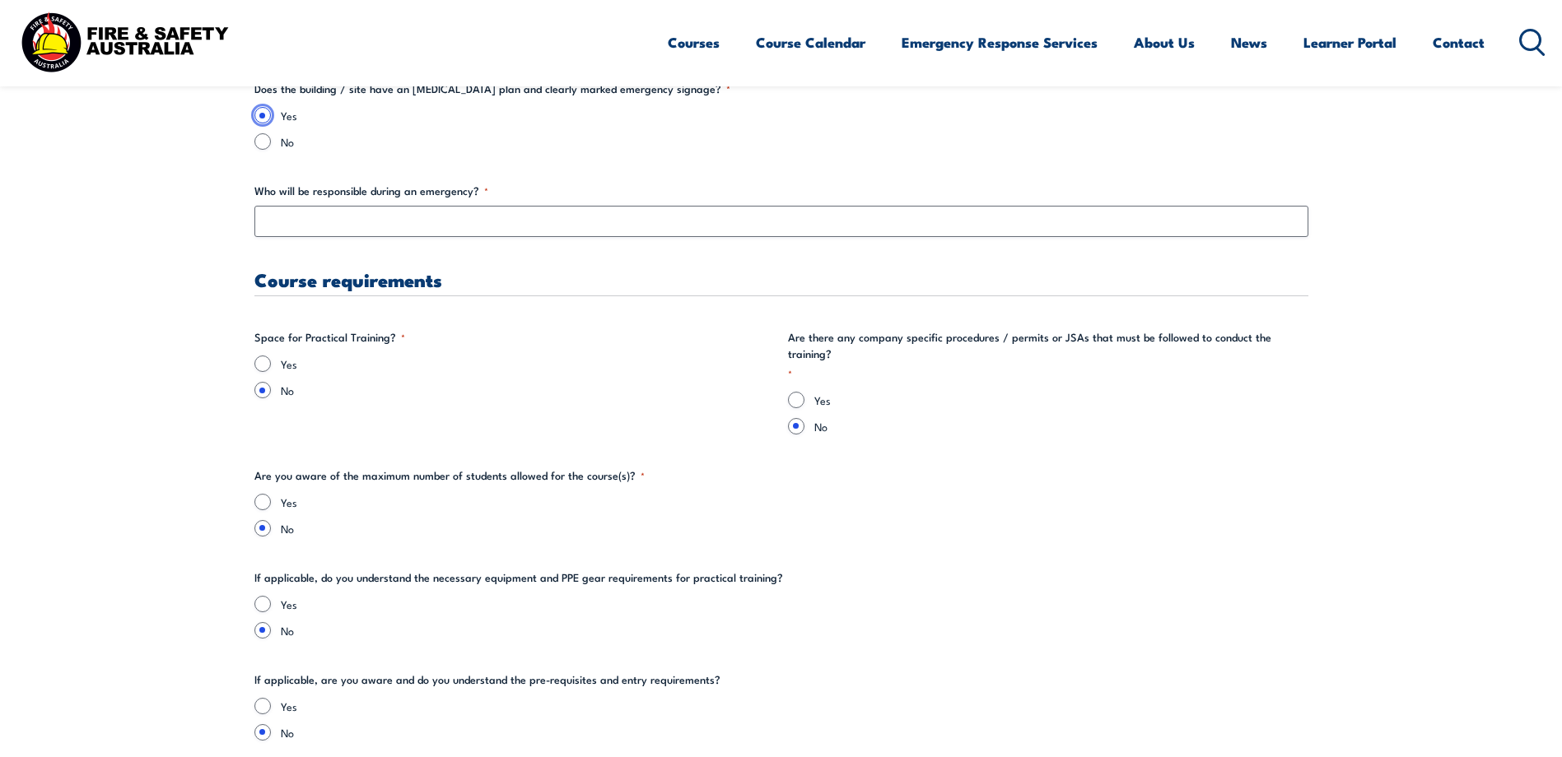
scroll to position [3129, 0]
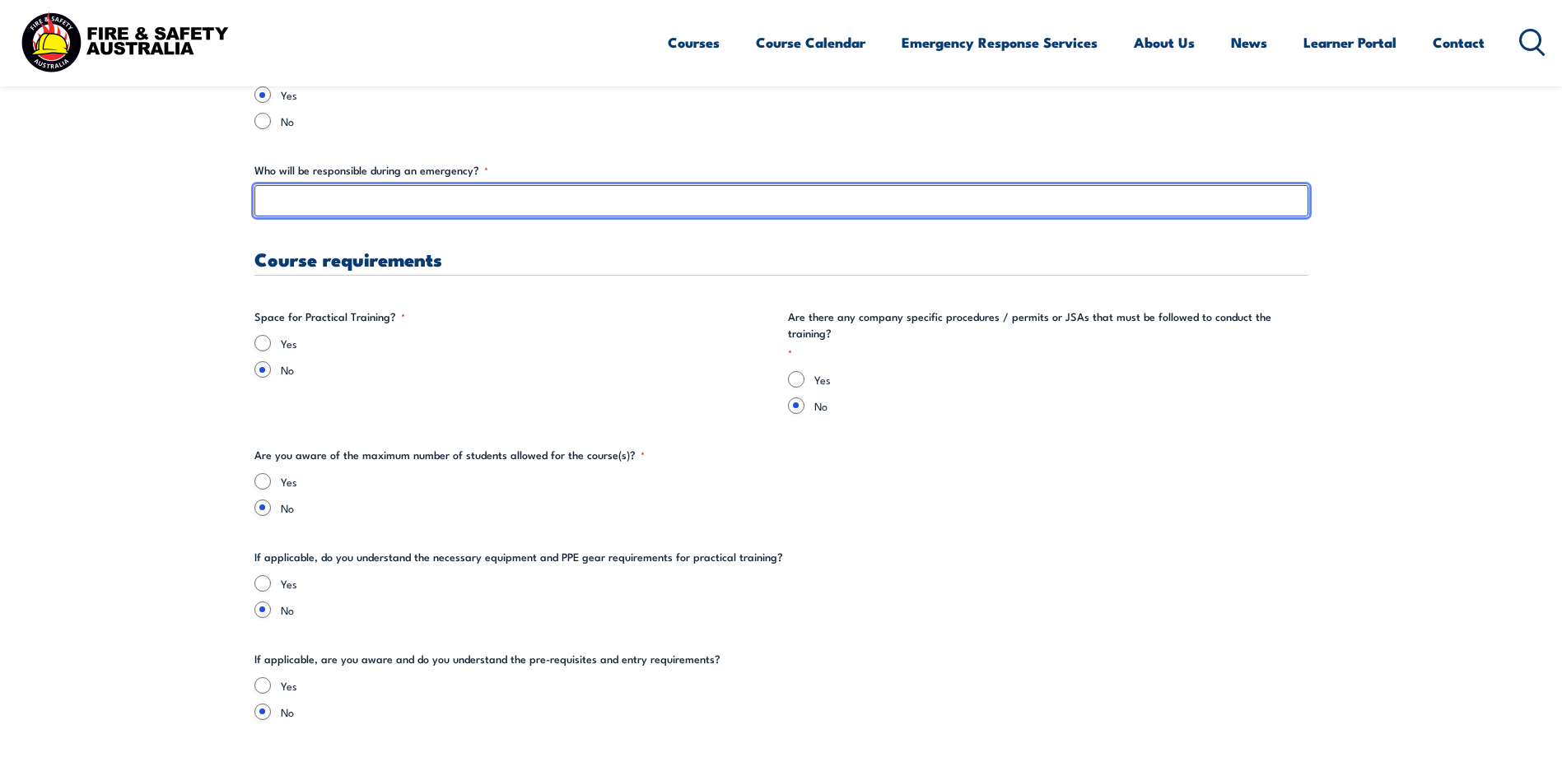
click at [277, 207] on input "Who will be responsible during an emergency? *" at bounding box center [781, 200] width 1054 height 31
drag, startPoint x: 290, startPoint y: 206, endPoint x: 272, endPoint y: 204, distance: 18.2
click at [272, 204] on input "Who will be responsible during an emergency? *" at bounding box center [781, 200] width 1054 height 31
drag, startPoint x: 329, startPoint y: 199, endPoint x: 267, endPoint y: 207, distance: 63.0
click at [267, 207] on input "[PERSON_NAME]" at bounding box center [781, 200] width 1054 height 31
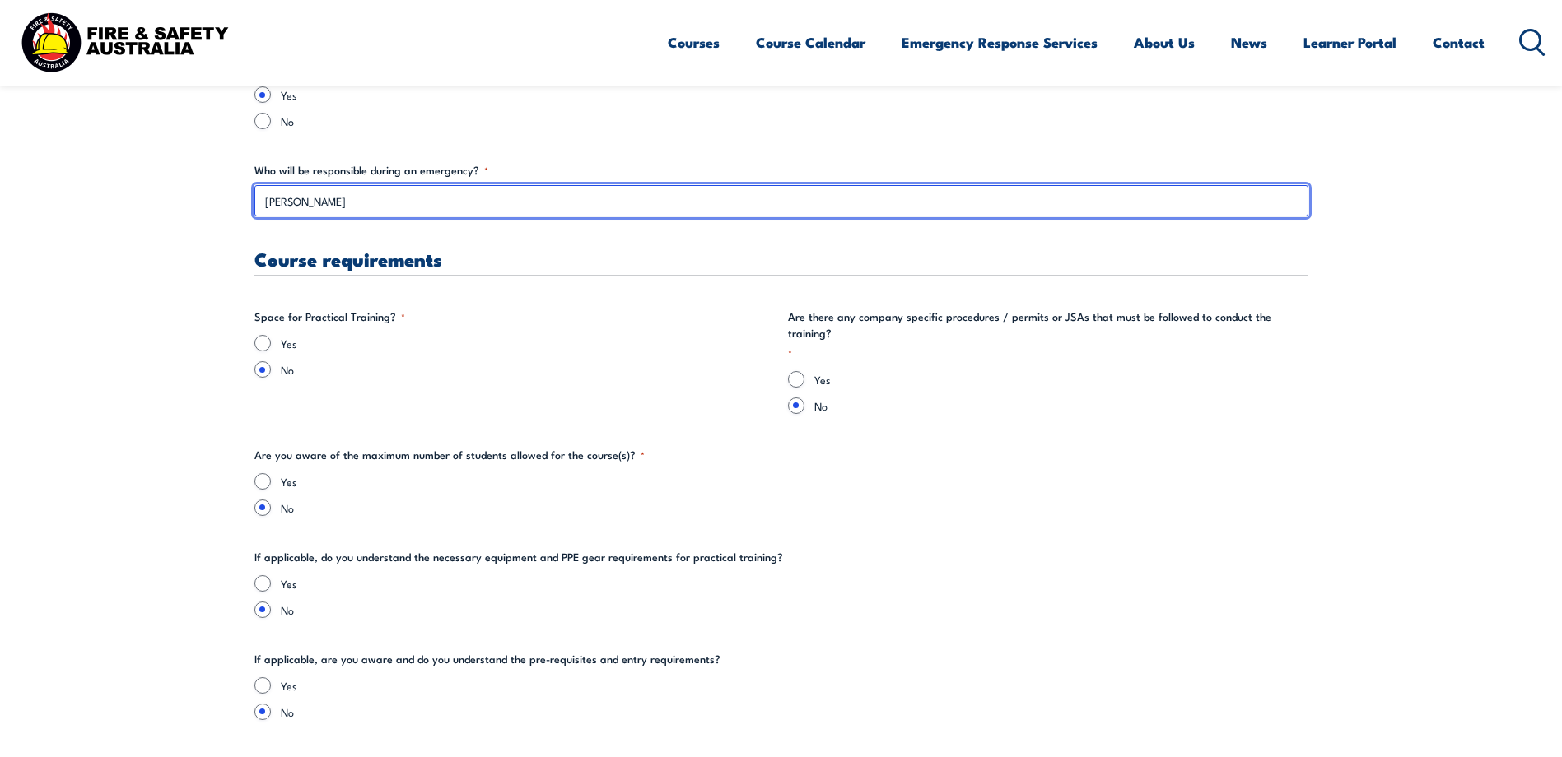
type input "[PERSON_NAME]"
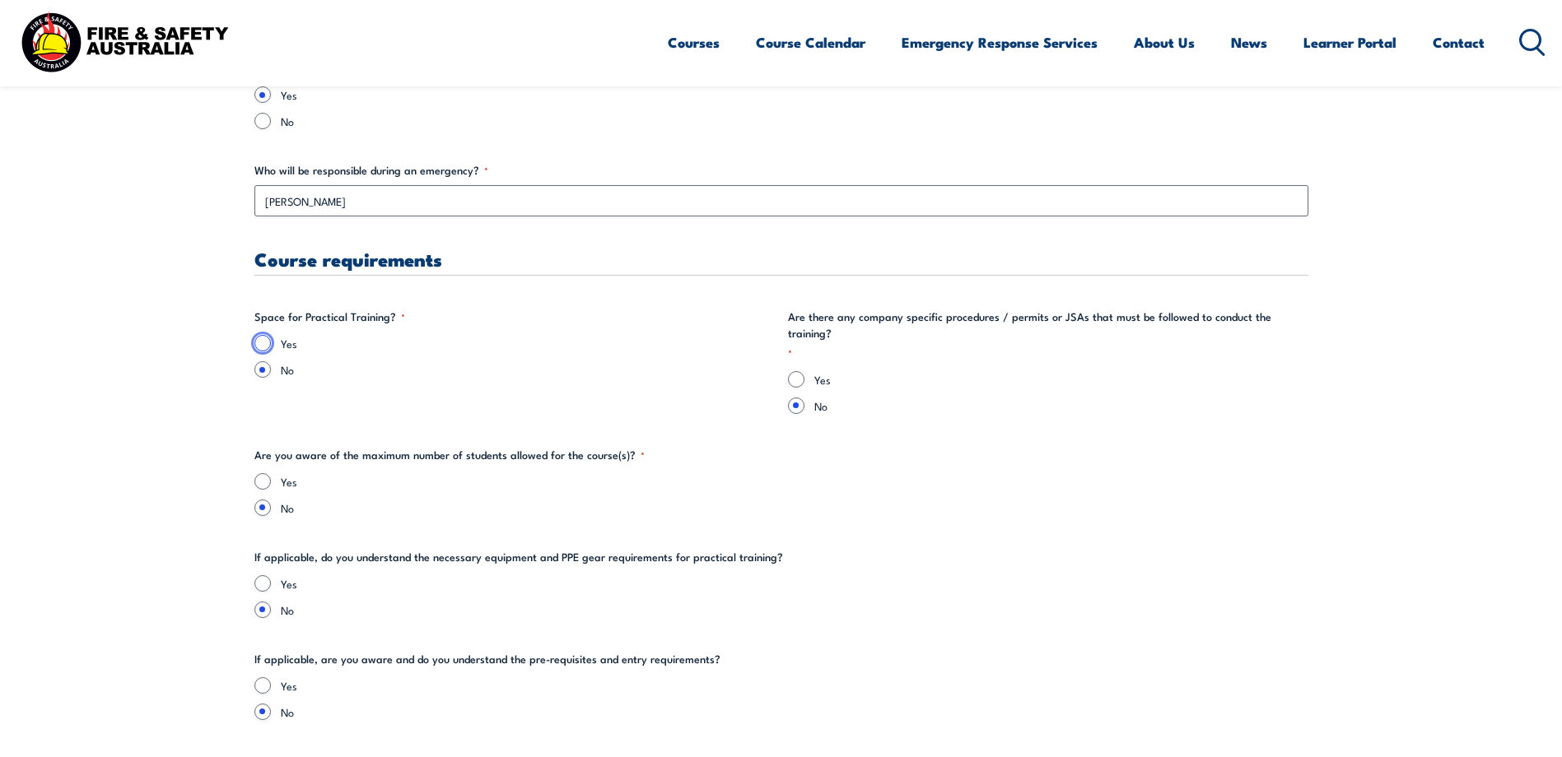
click at [260, 343] on input "Yes" at bounding box center [262, 343] width 16 height 16
radio input "true"
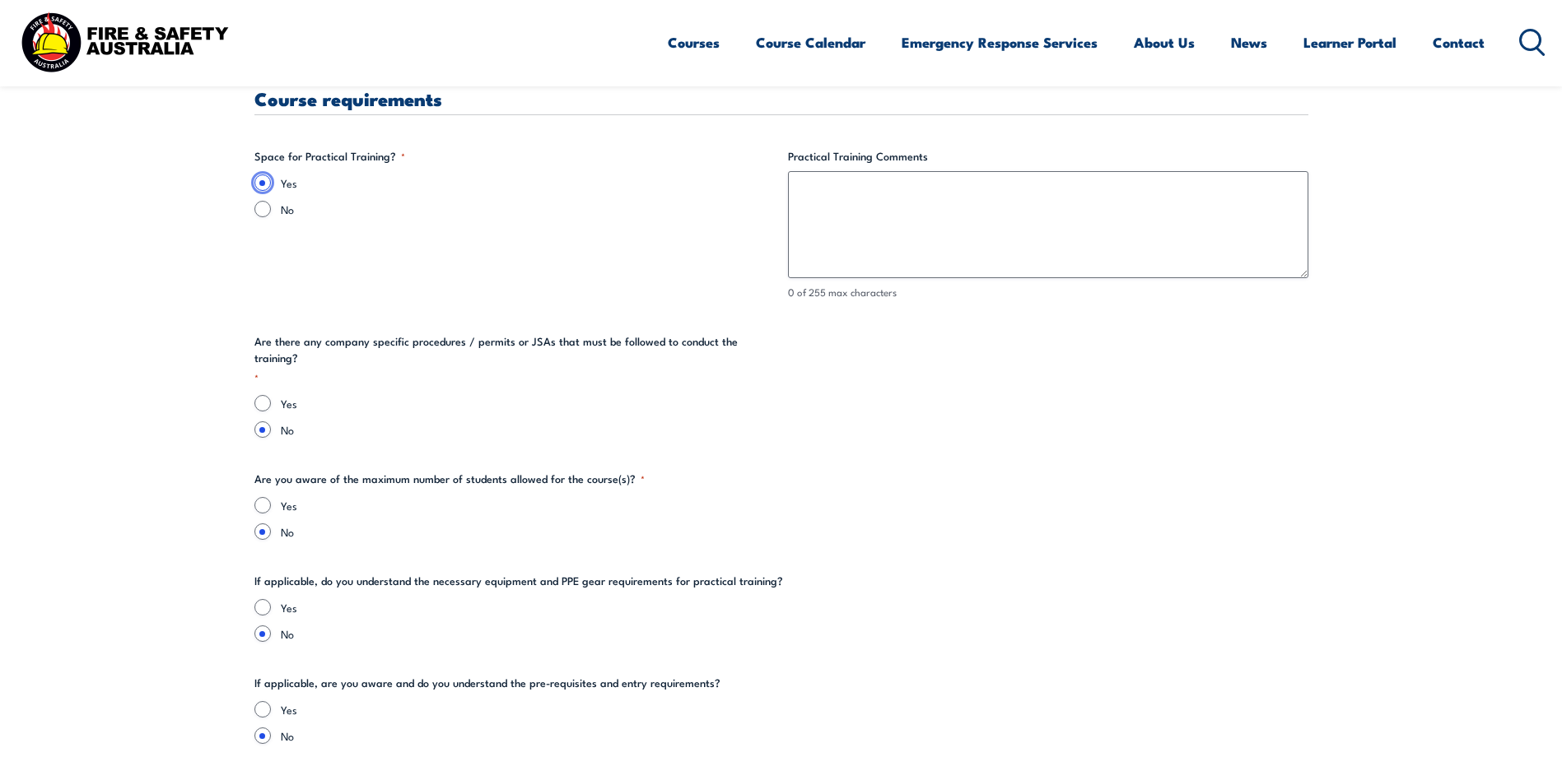
scroll to position [3293, 0]
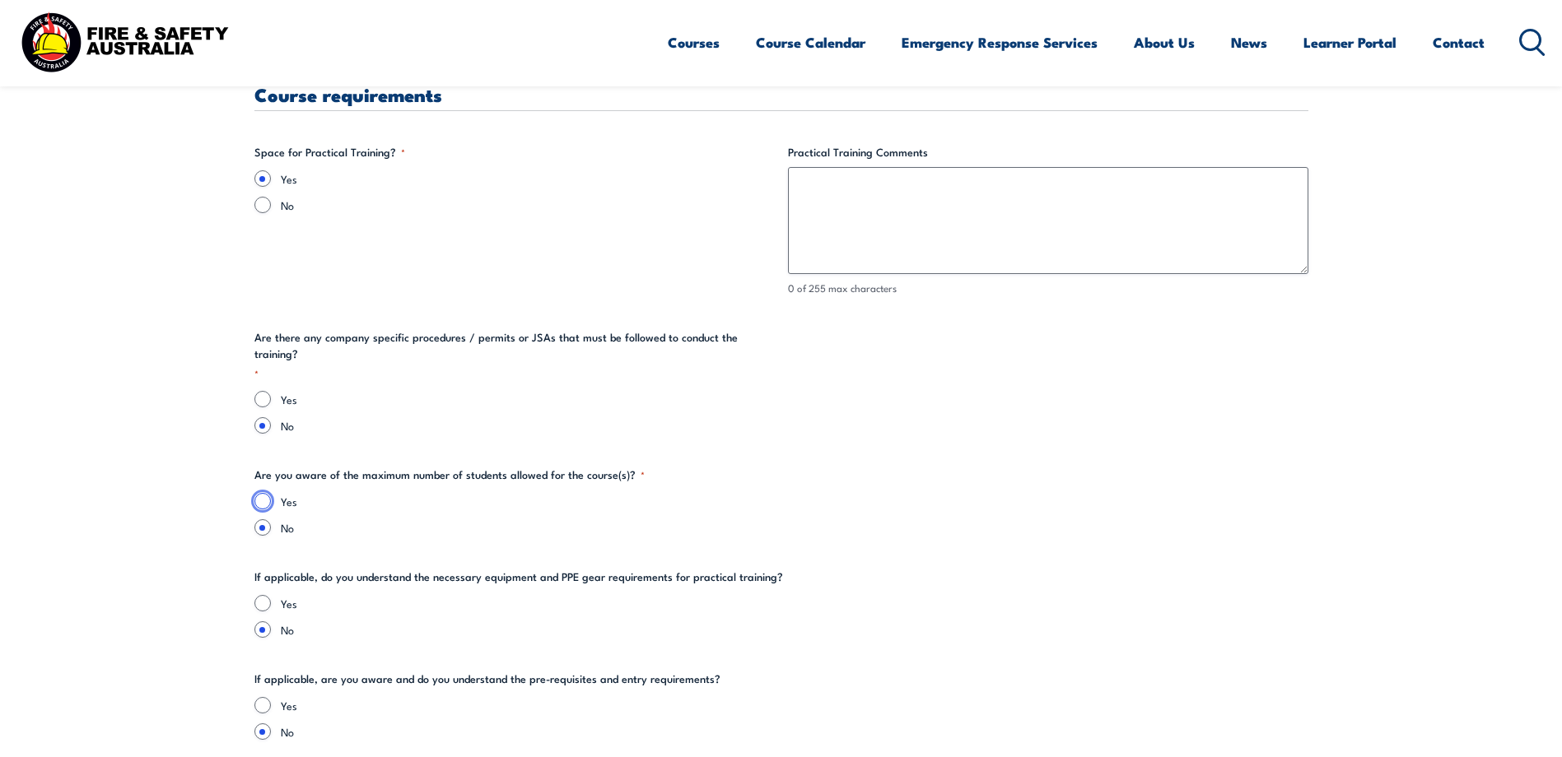
click at [264, 493] on input "Yes" at bounding box center [262, 501] width 16 height 16
radio input "true"
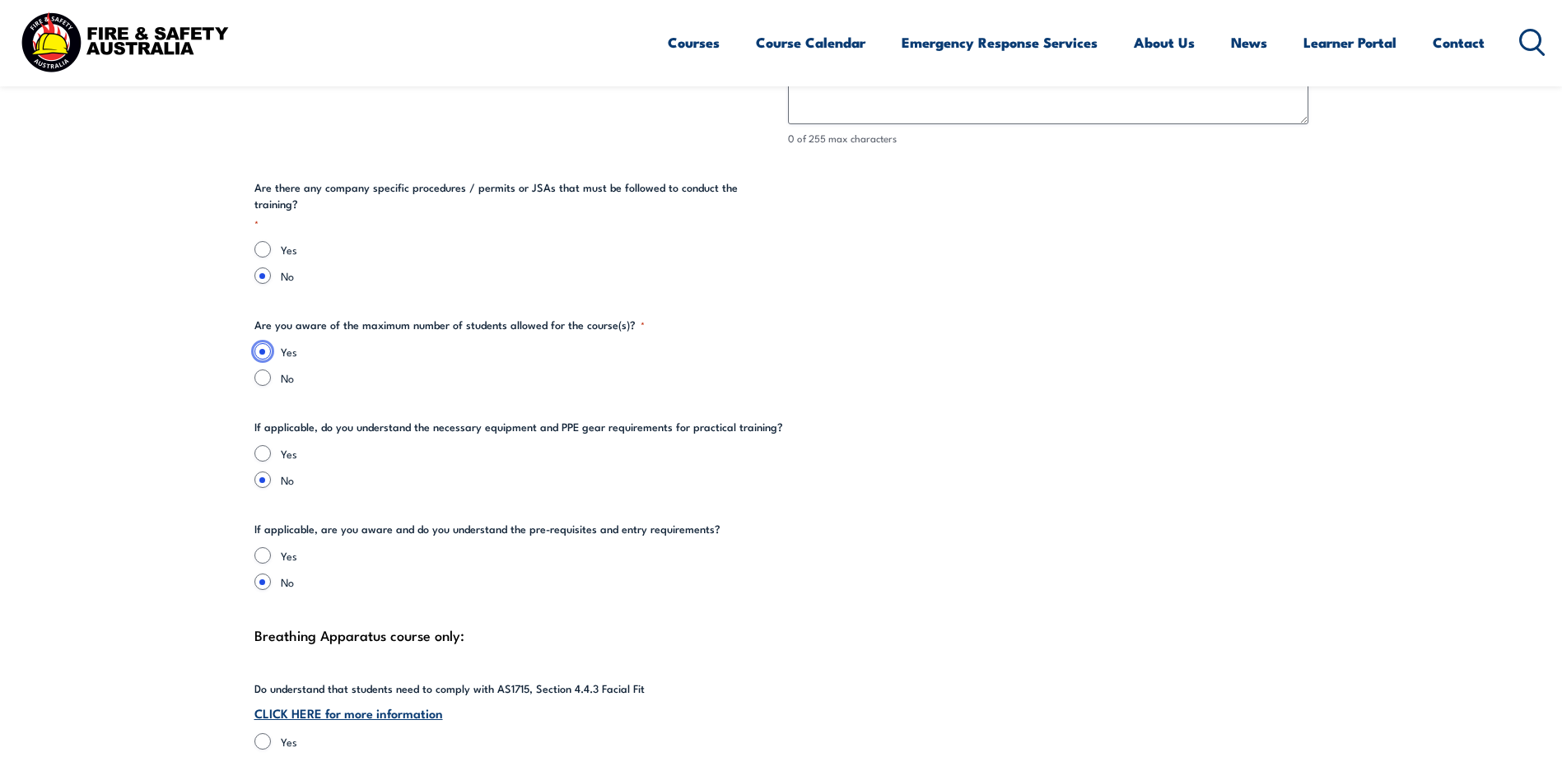
scroll to position [3458, 0]
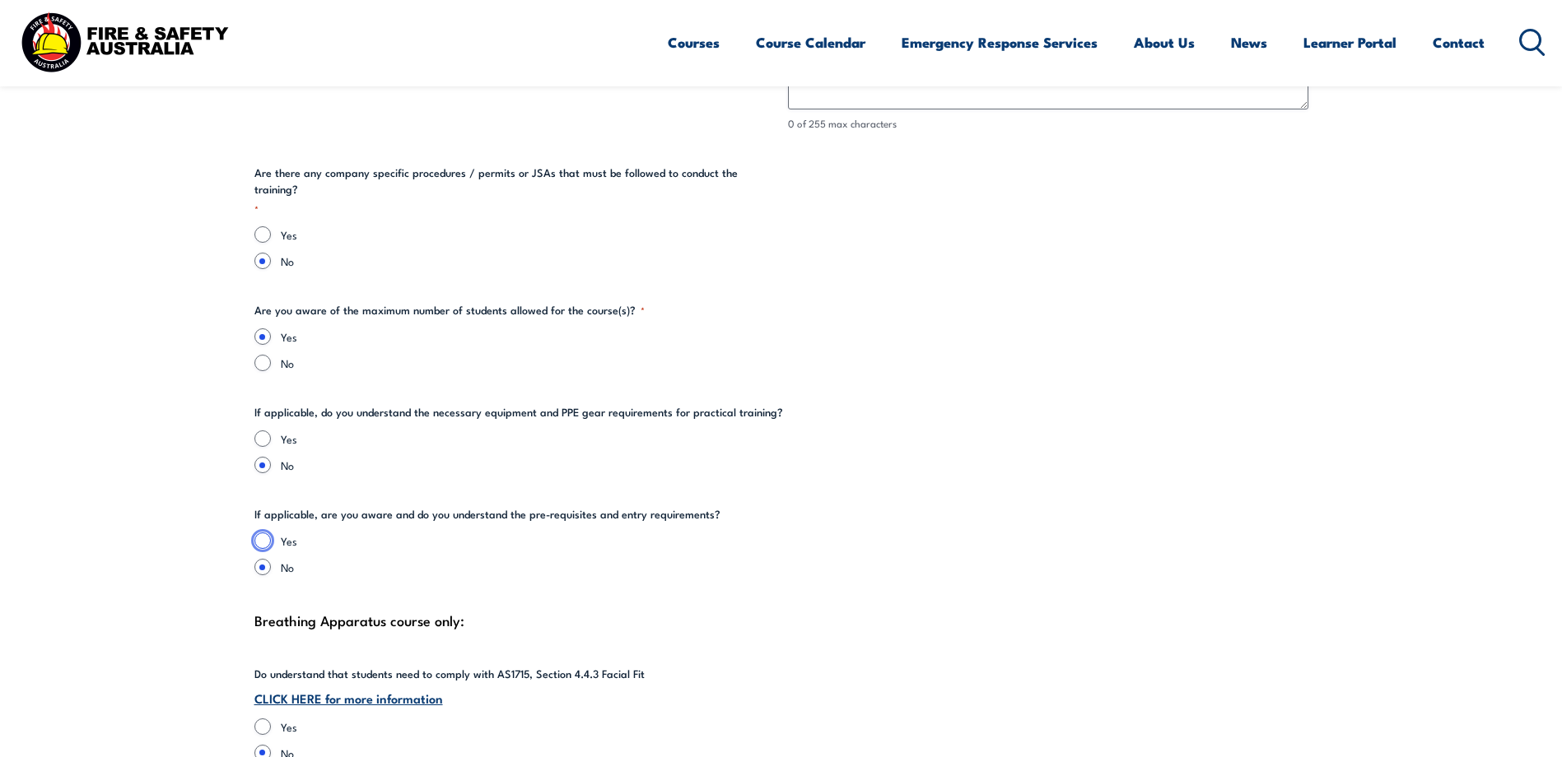
click at [264, 533] on input "Yes" at bounding box center [262, 541] width 16 height 16
radio input "true"
click at [264, 431] on input "Yes" at bounding box center [262, 439] width 16 height 16
radio input "true"
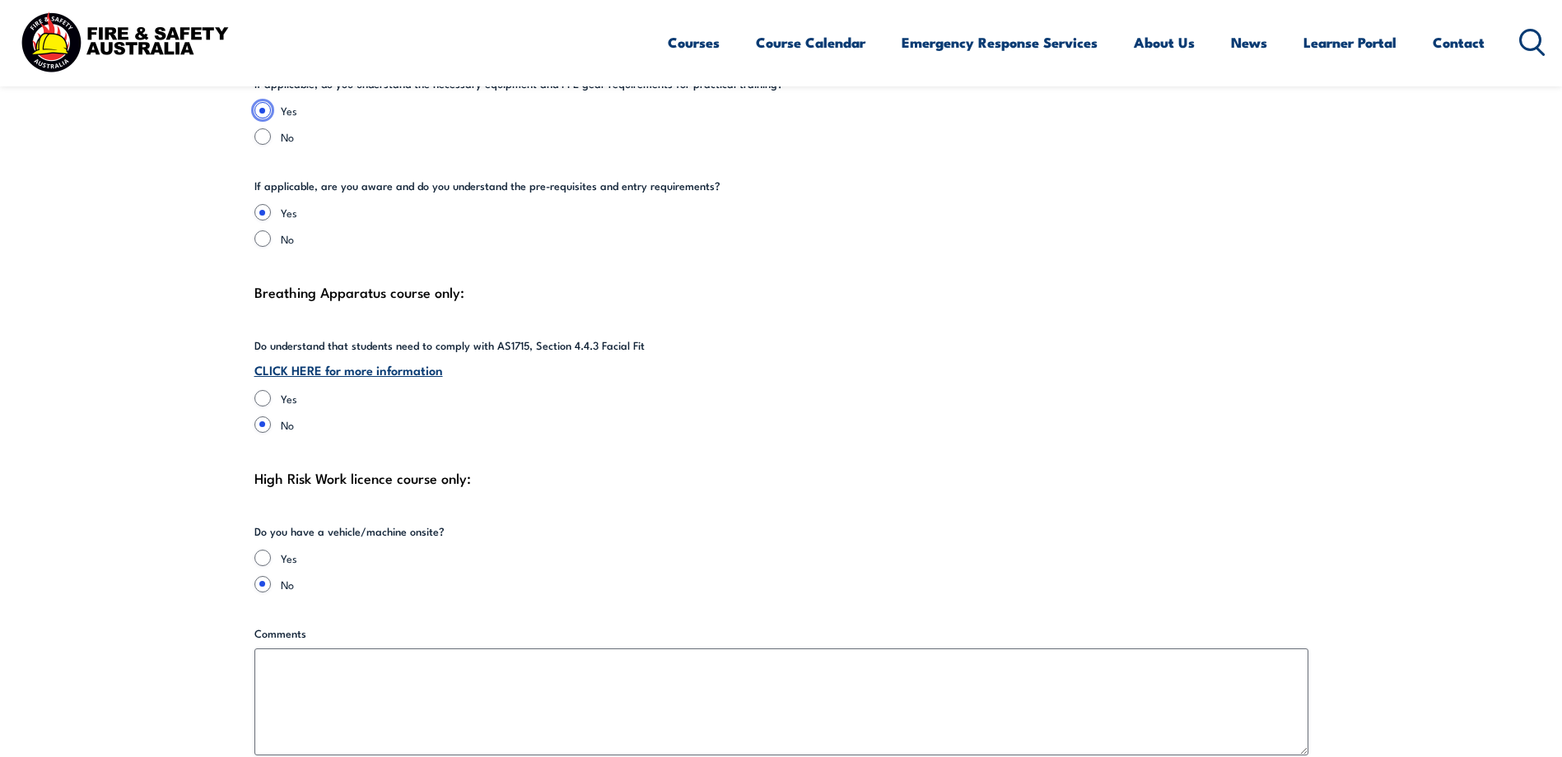
scroll to position [3787, 0]
click at [327, 360] on link "CLICK HERE for more information" at bounding box center [348, 369] width 189 height 18
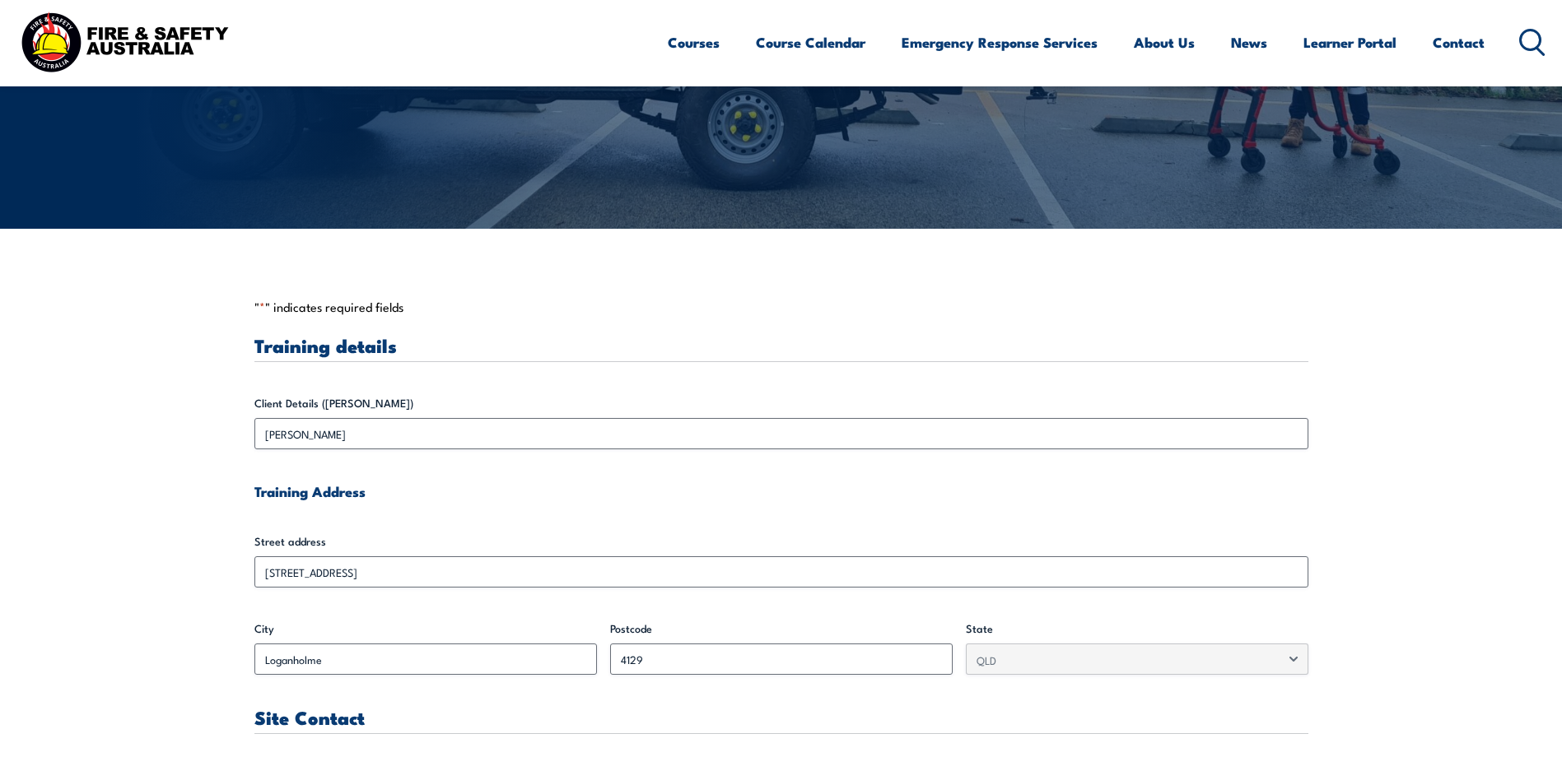
scroll to position [247, 0]
